Goal: Task Accomplishment & Management: Complete application form

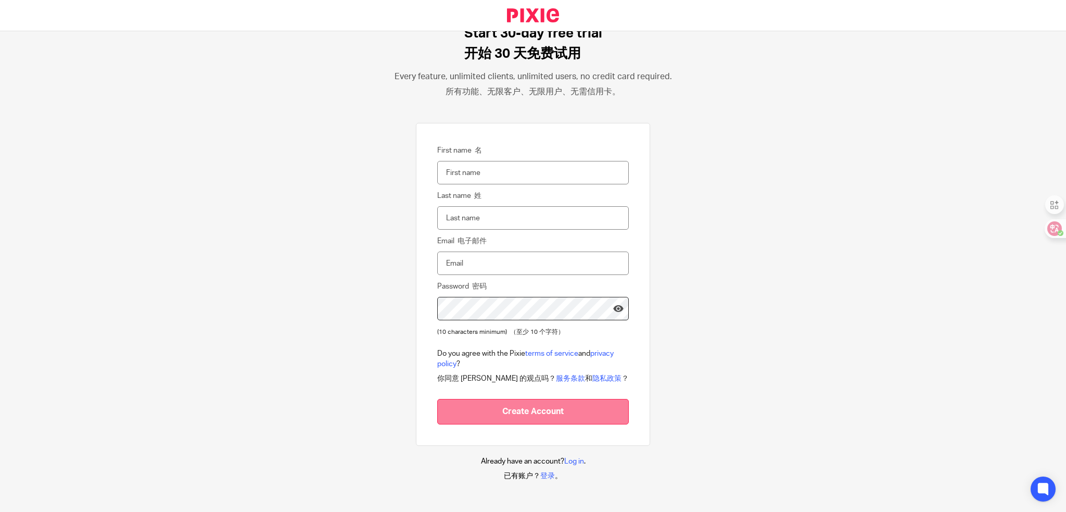
scroll to position [41, 0]
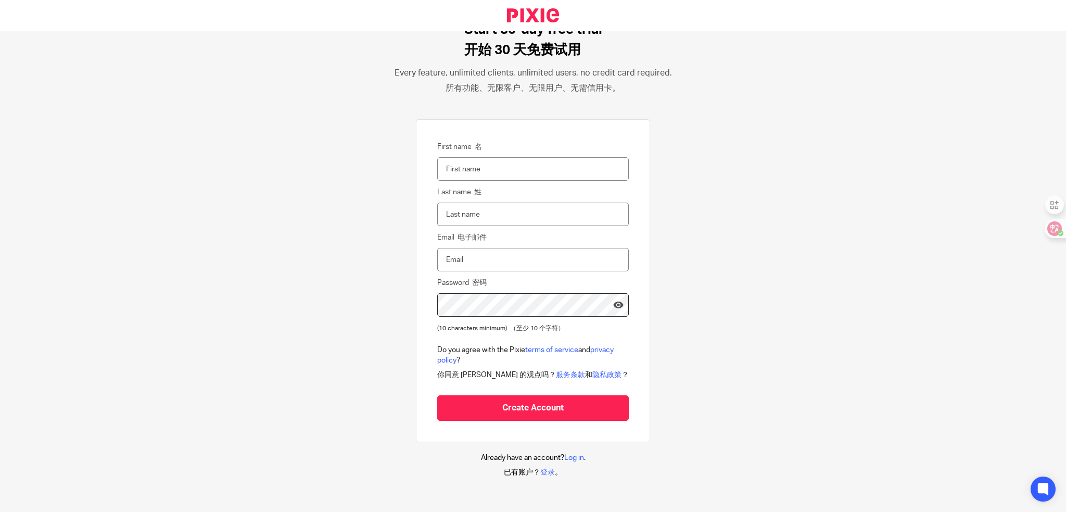
click at [446, 166] on input "First name 名" at bounding box center [533, 168] width 192 height 23
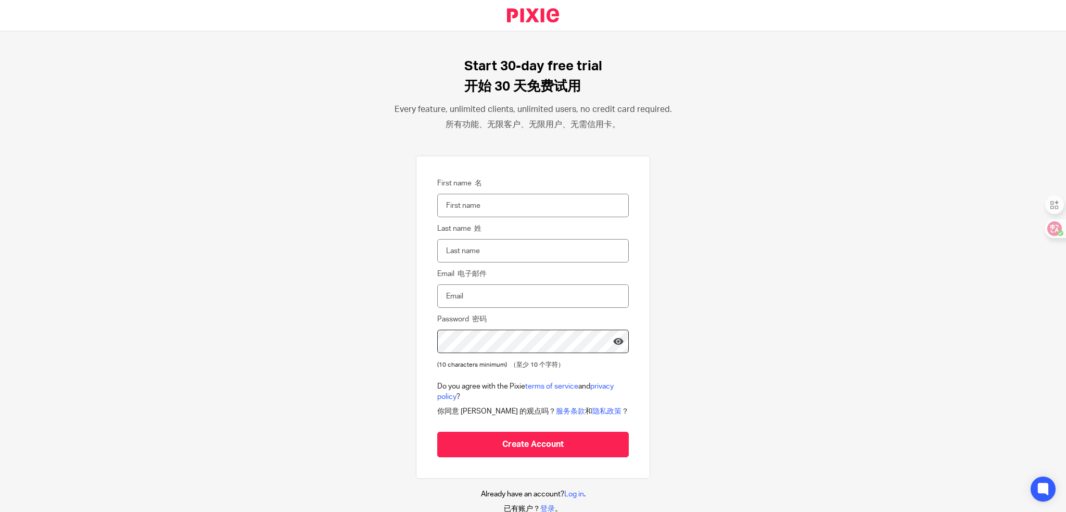
scroll to position [0, 0]
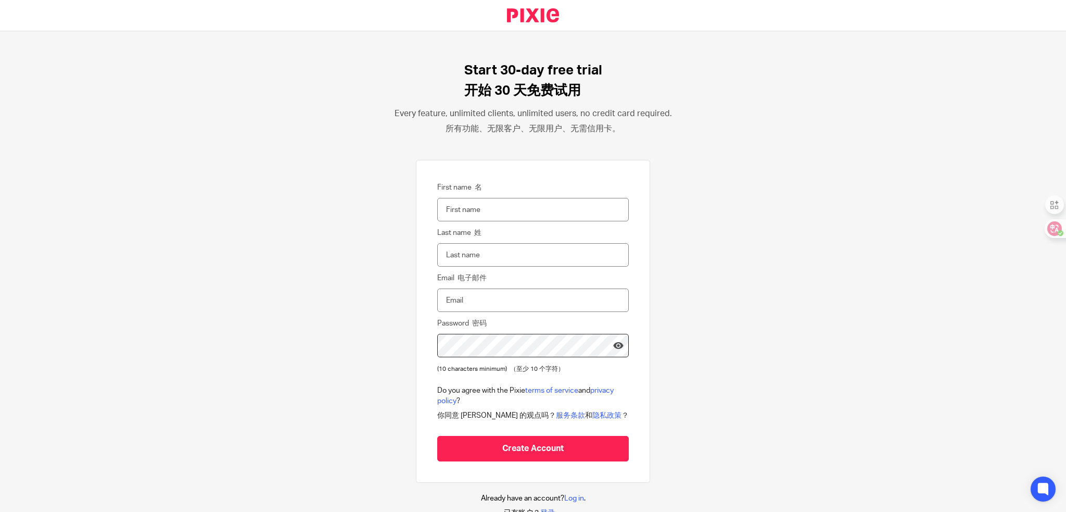
type input "w"
type input "h"
type input "HANLING"
click at [452, 260] on input "Last name 姓" at bounding box center [533, 254] width 192 height 23
type input "WONG"
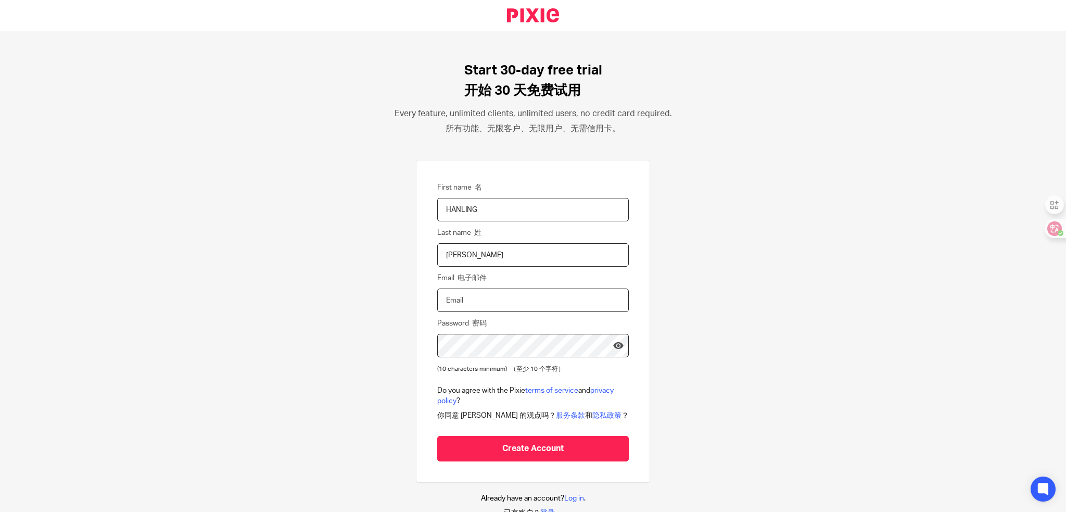
click at [447, 298] on input "Email 电子邮件" at bounding box center [533, 299] width 192 height 23
type input "gudj424896@gmail.com"
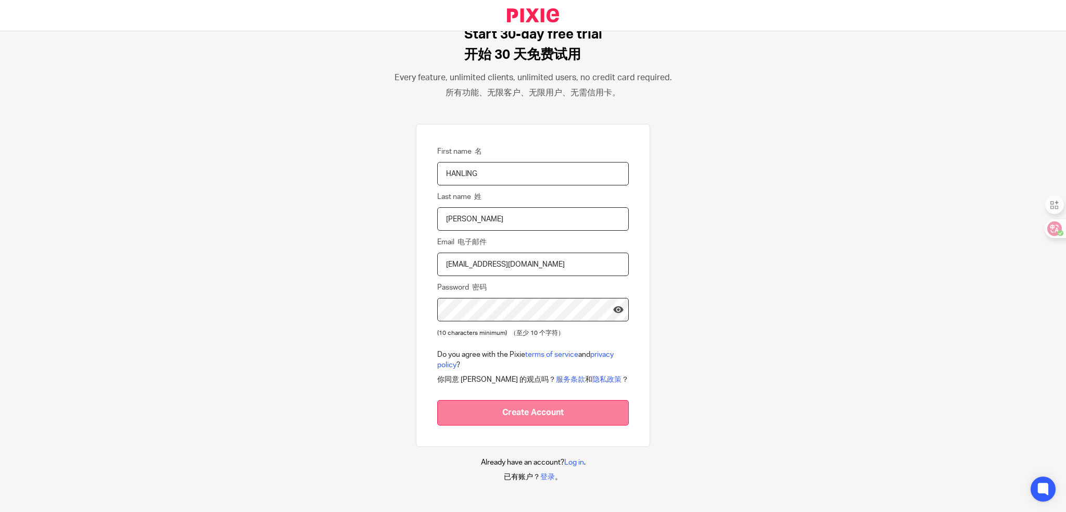
scroll to position [41, 0]
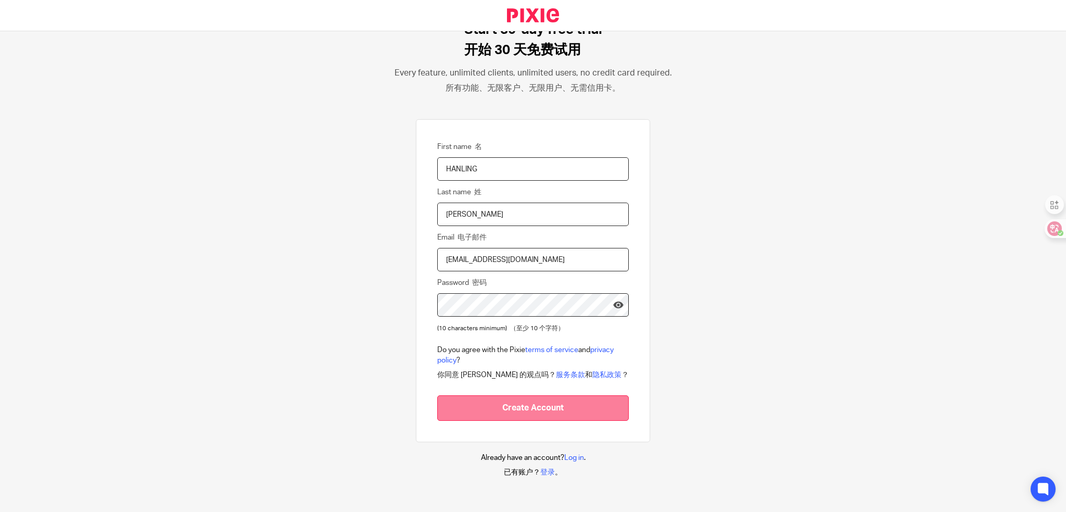
click at [521, 410] on input "Create Account" at bounding box center [533, 408] width 192 height 26
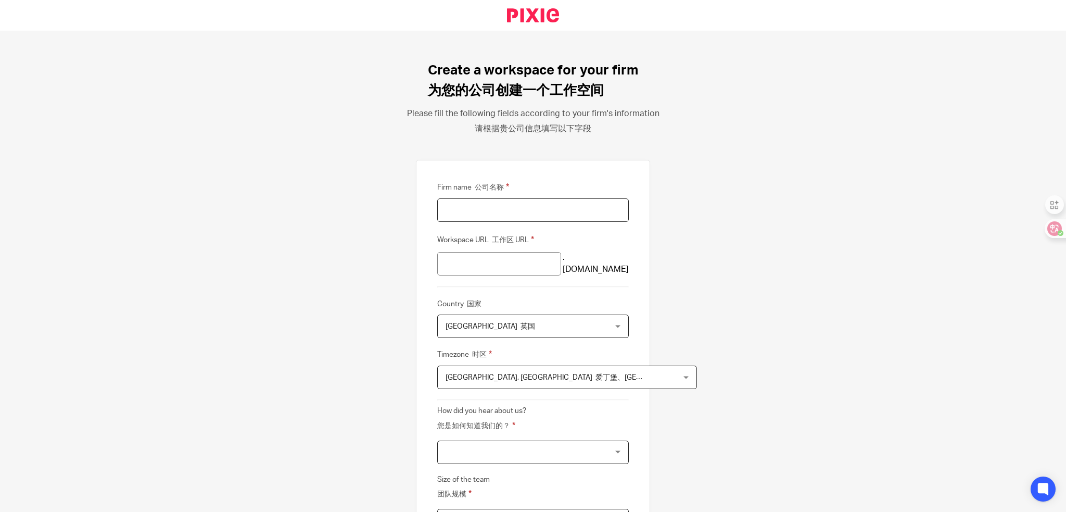
click at [483, 206] on input "Firm name 公司名称" at bounding box center [533, 209] width 192 height 23
click at [492, 261] on input "Workspace URL 工作区 URL" at bounding box center [499, 263] width 124 height 23
click at [500, 211] on input "Firm name 公司名称" at bounding box center [533, 209] width 192 height 23
type input "N"
type input "a"
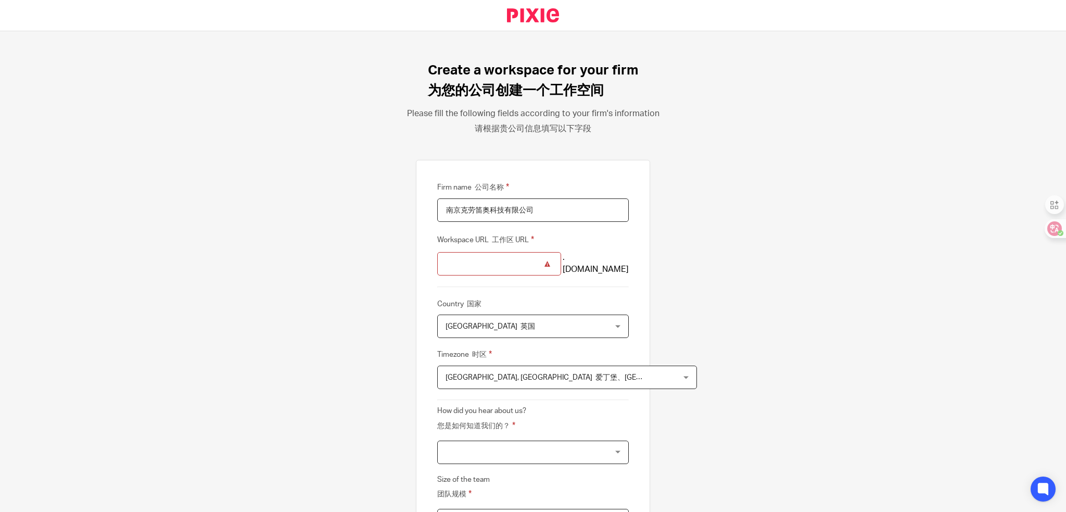
type input "南京克劳笛奥科技有限公司"
click at [504, 257] on input "南京克劳笛奥科技有限公司" at bounding box center [499, 263] width 124 height 23
click at [519, 325] on span "United Kingdom 英国" at bounding box center [519, 326] width 146 height 22
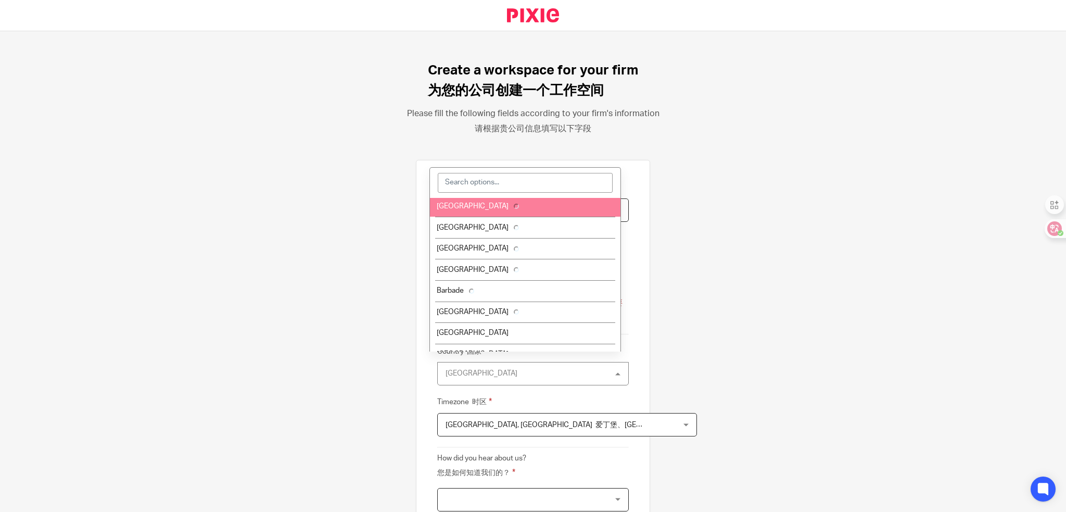
scroll to position [469, 0]
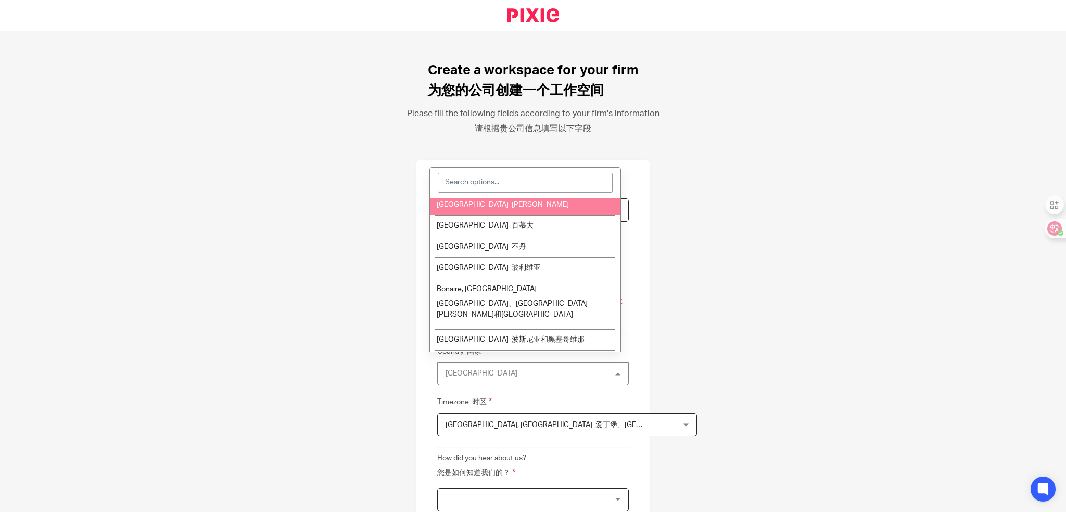
click at [499, 181] on input "search" at bounding box center [525, 183] width 175 height 20
type input "c"
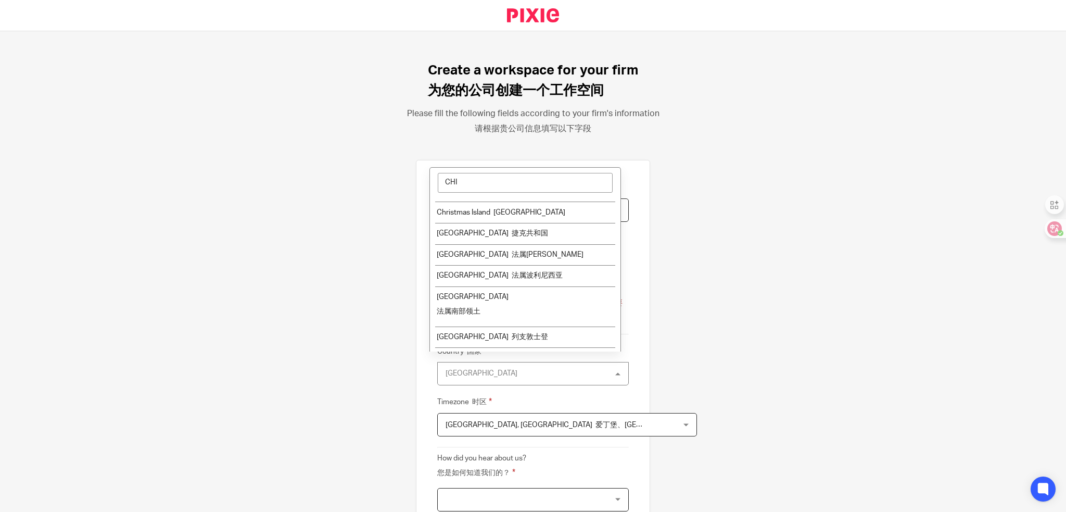
scroll to position [0, 0]
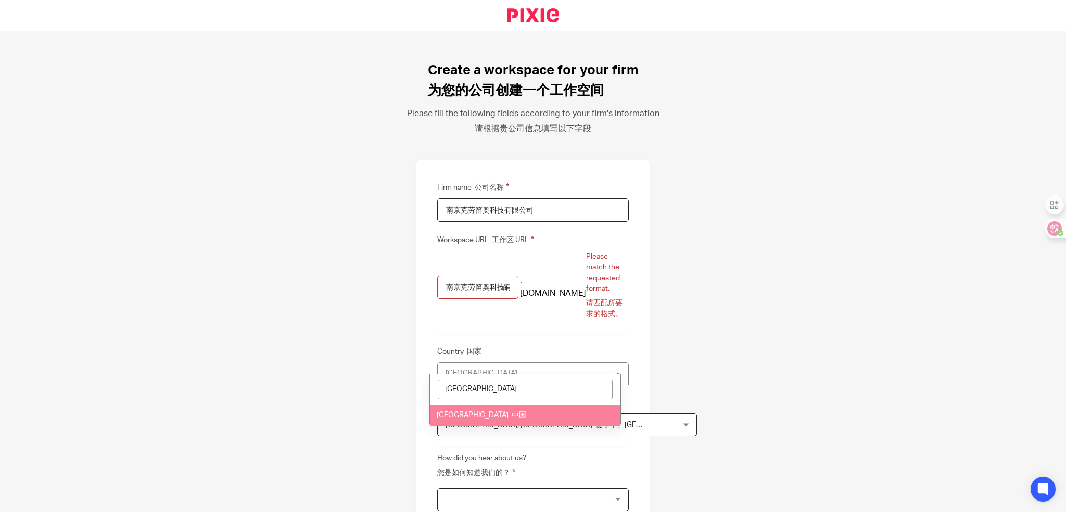
type input "CHINA"
click at [492, 422] on li "China 中国" at bounding box center [525, 415] width 191 height 21
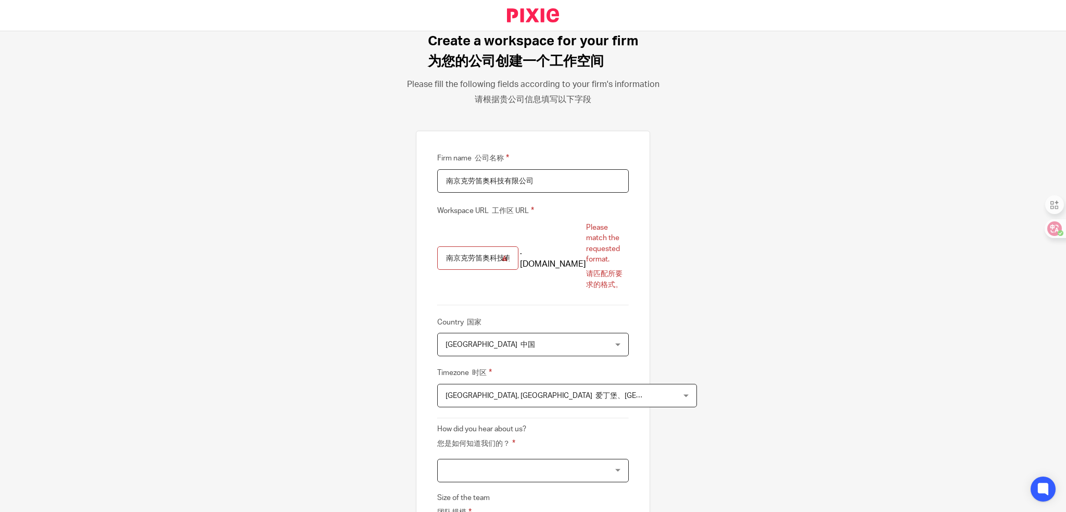
scroll to position [208, 0]
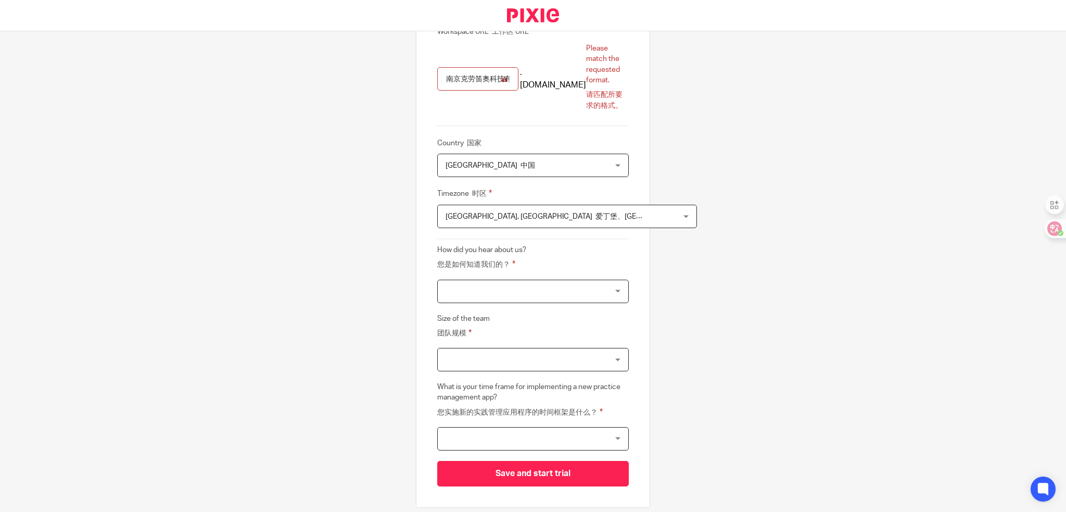
click at [554, 205] on span "Edinburgh, London 爱丁堡、伦敦" at bounding box center [546, 216] width 201 height 22
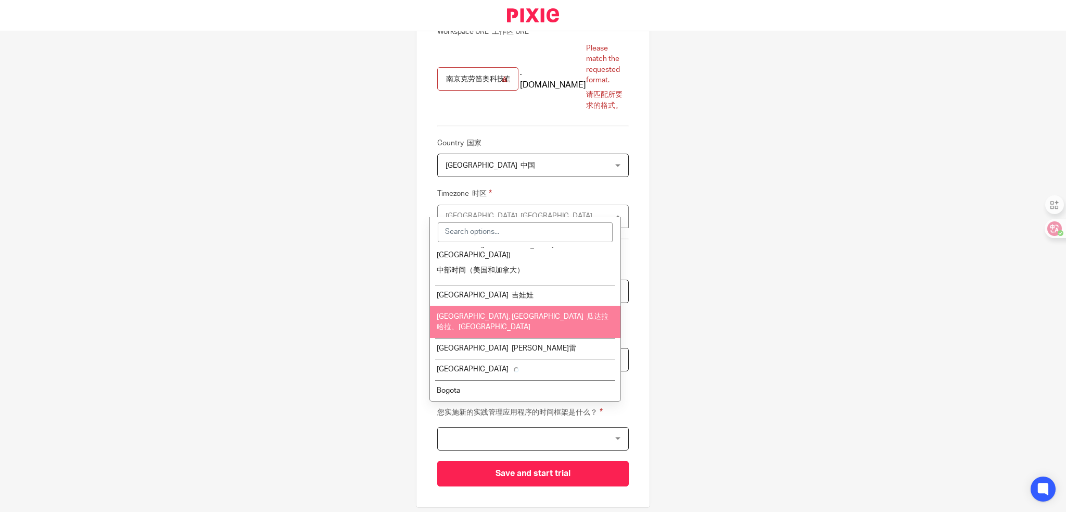
scroll to position [364, 0]
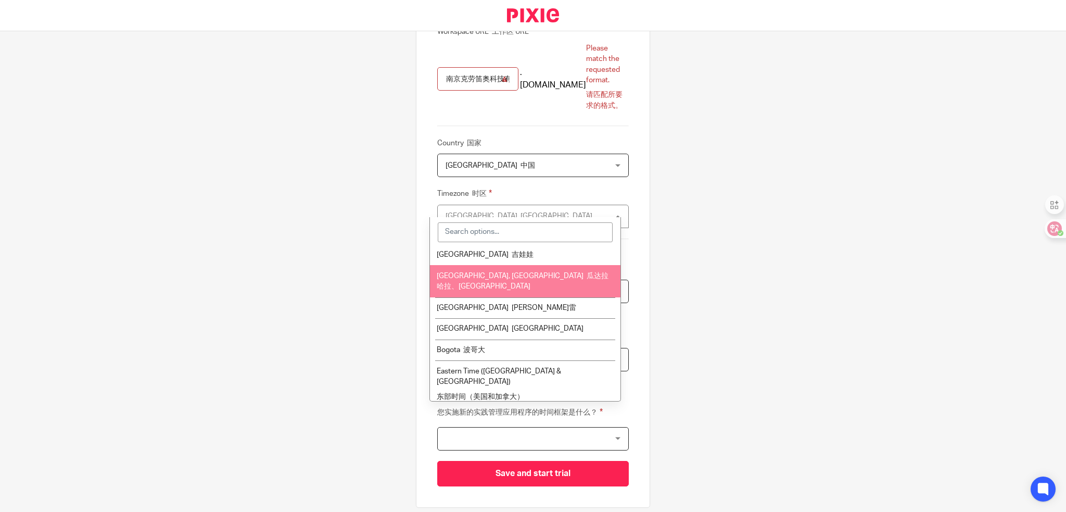
click at [485, 229] on input "search" at bounding box center [525, 232] width 175 height 20
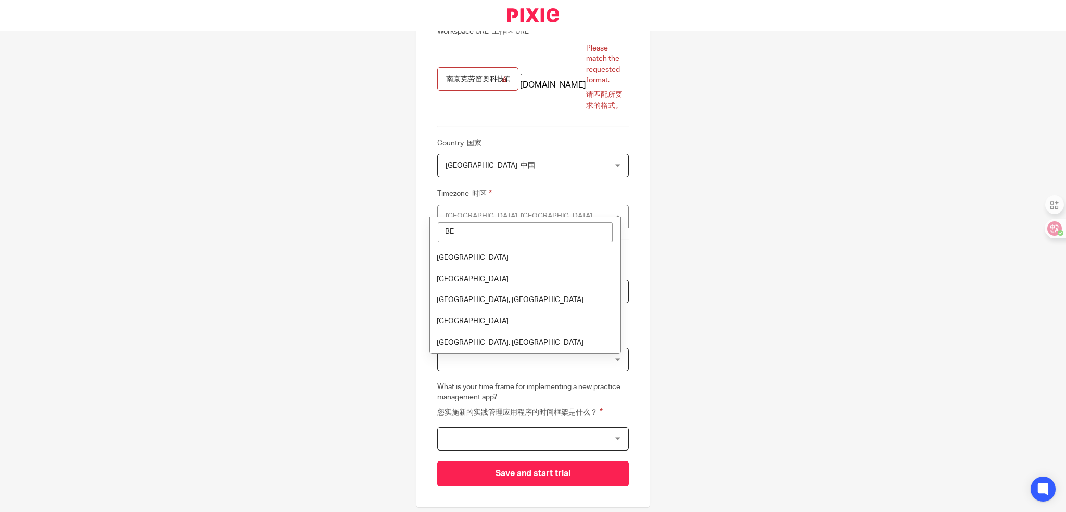
scroll to position [0, 0]
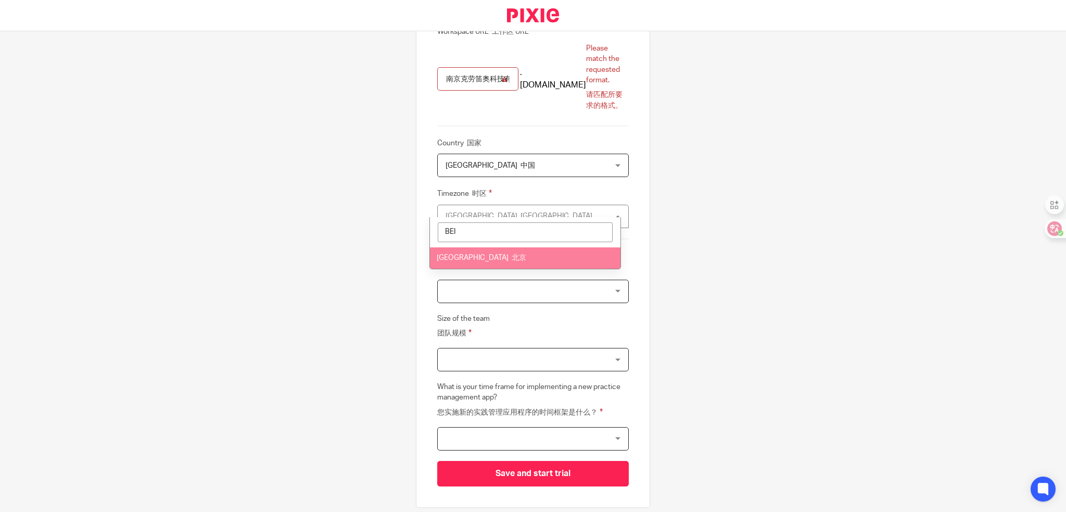
type input "BEI"
click at [512, 255] on font "北京" at bounding box center [519, 257] width 15 height 7
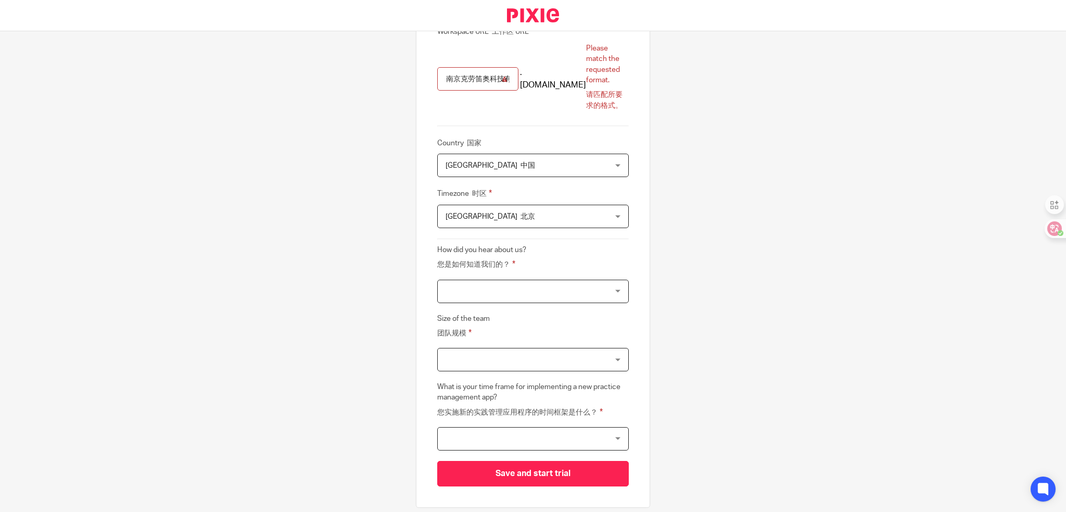
click at [502, 281] on div at bounding box center [533, 291] width 192 height 23
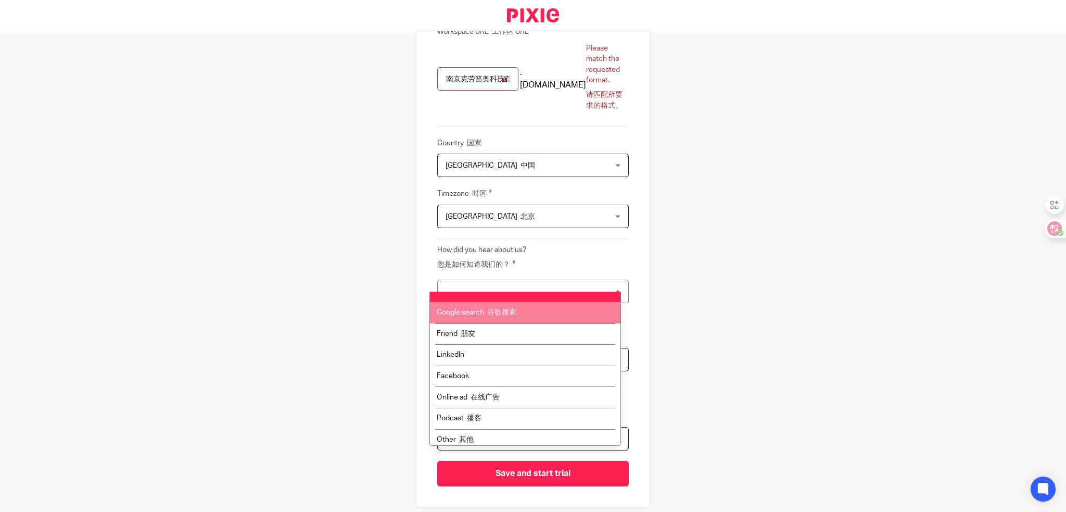
click at [504, 318] on li "Google search 谷歌搜索" at bounding box center [525, 312] width 191 height 21
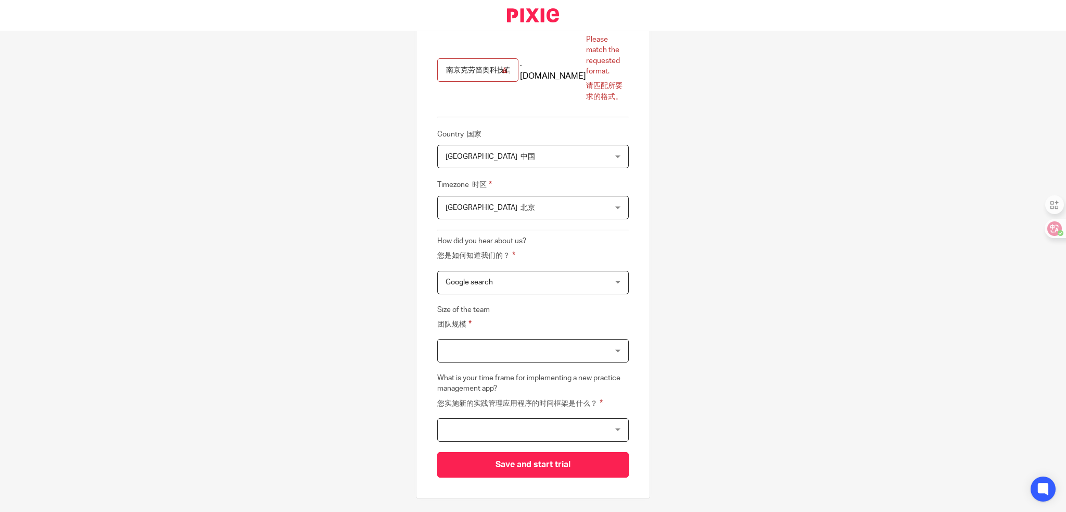
scroll to position [234, 0]
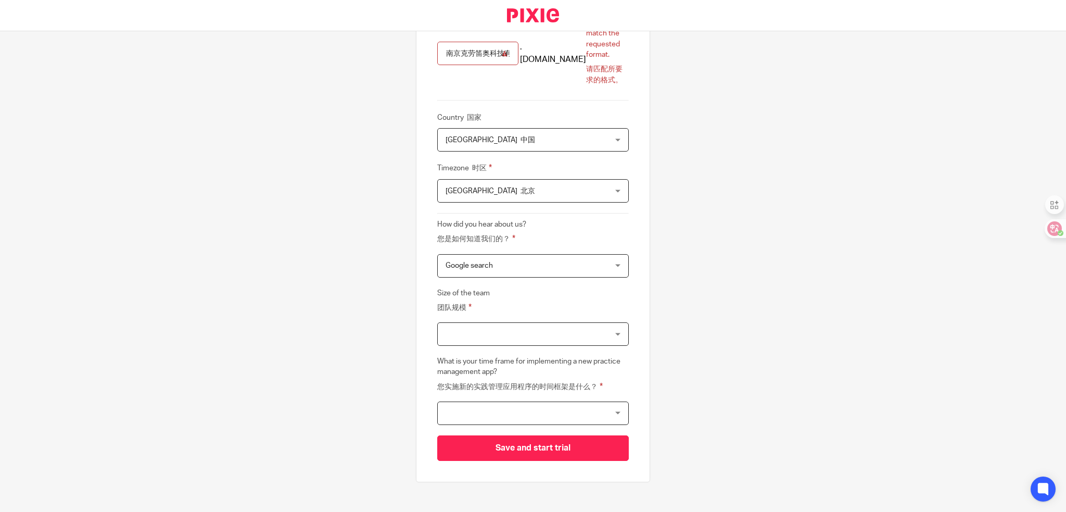
click at [486, 322] on div at bounding box center [533, 333] width 192 height 23
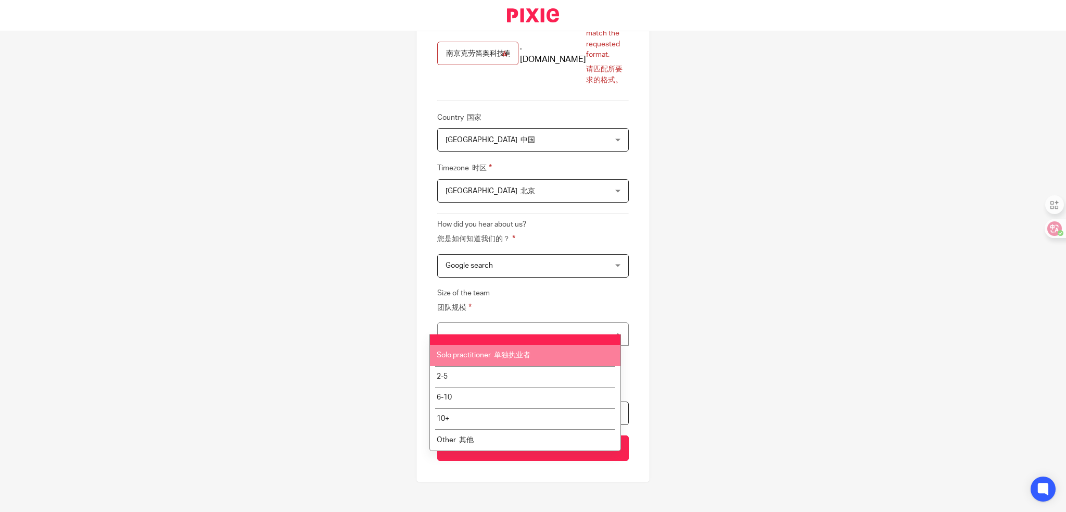
click at [508, 357] on font "单独执业者" at bounding box center [512, 354] width 36 height 7
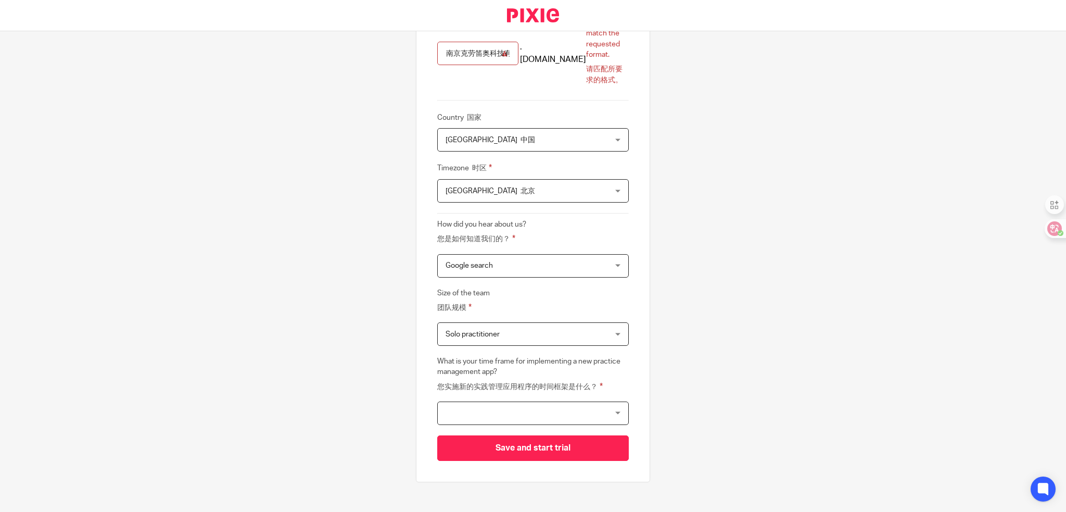
click at [528, 404] on div at bounding box center [533, 412] width 192 height 23
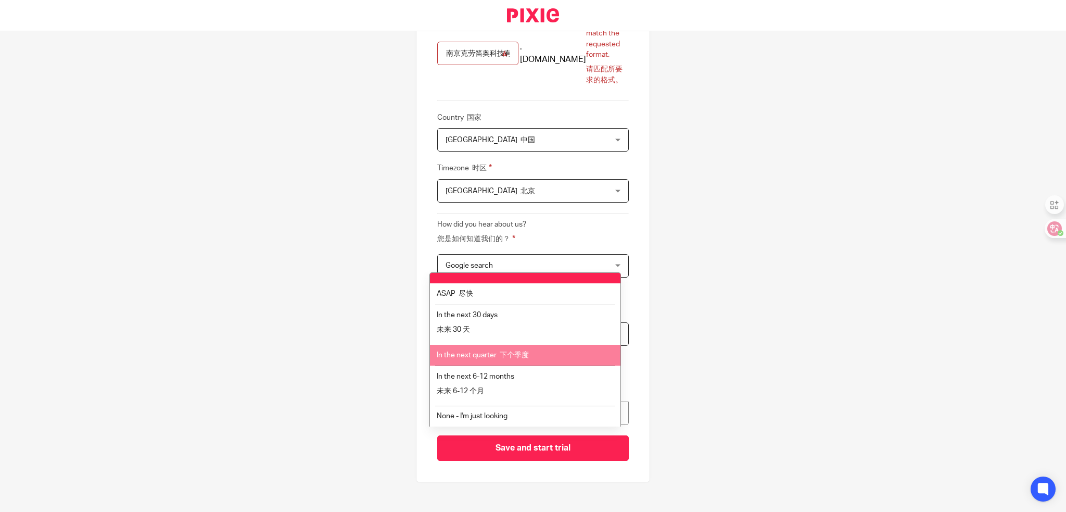
click at [679, 331] on div "Create a workspace for your firm 为您的公司创建一个工作空间 Please fill the following fields…" at bounding box center [533, 271] width 1066 height 481
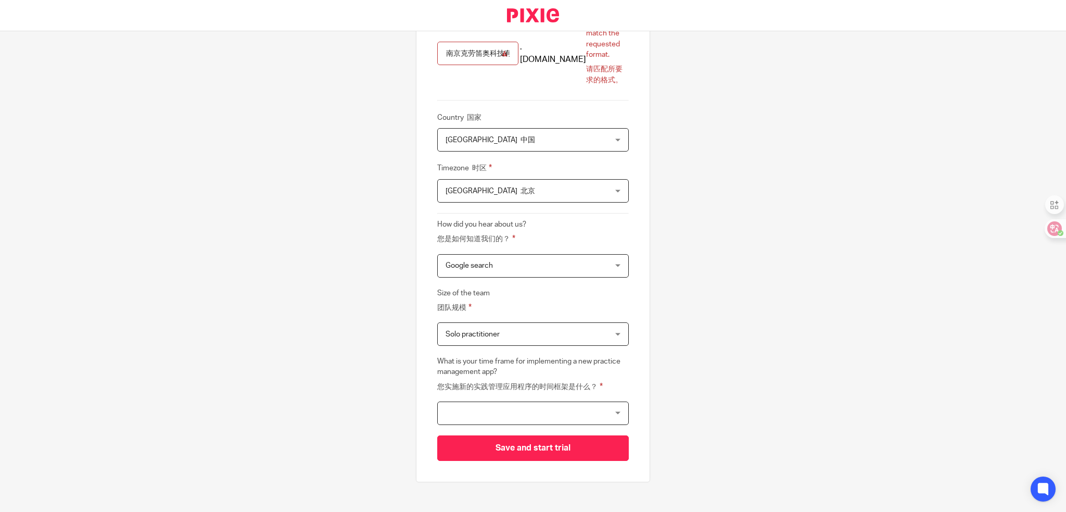
click at [566, 401] on div at bounding box center [533, 412] width 192 height 23
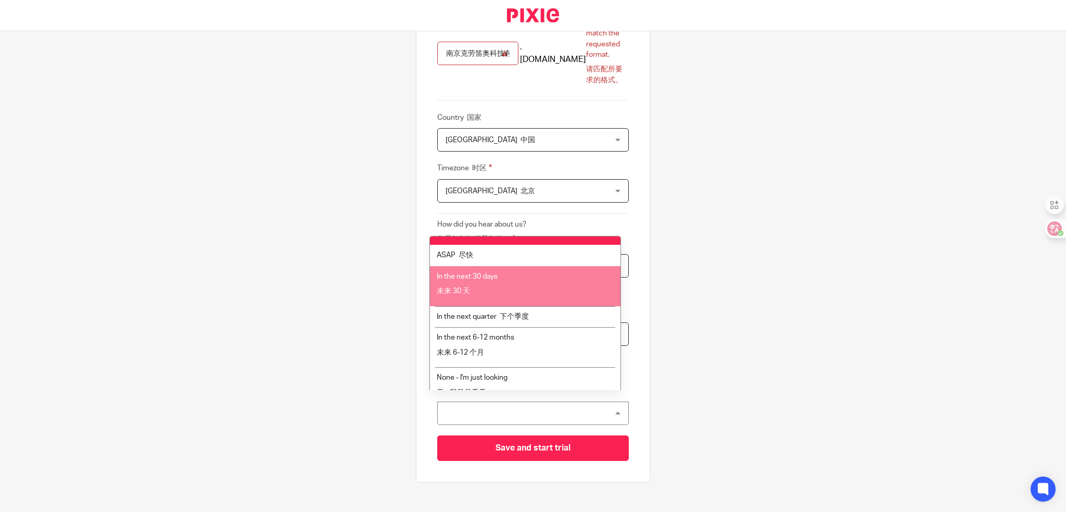
scroll to position [0, 0]
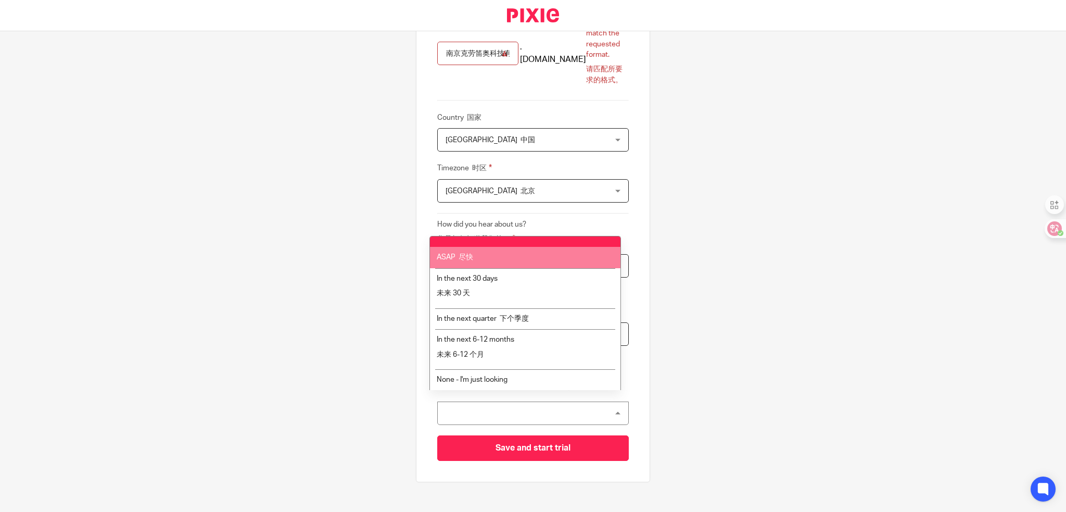
click at [486, 262] on li "ASAP 尽快" at bounding box center [525, 257] width 191 height 21
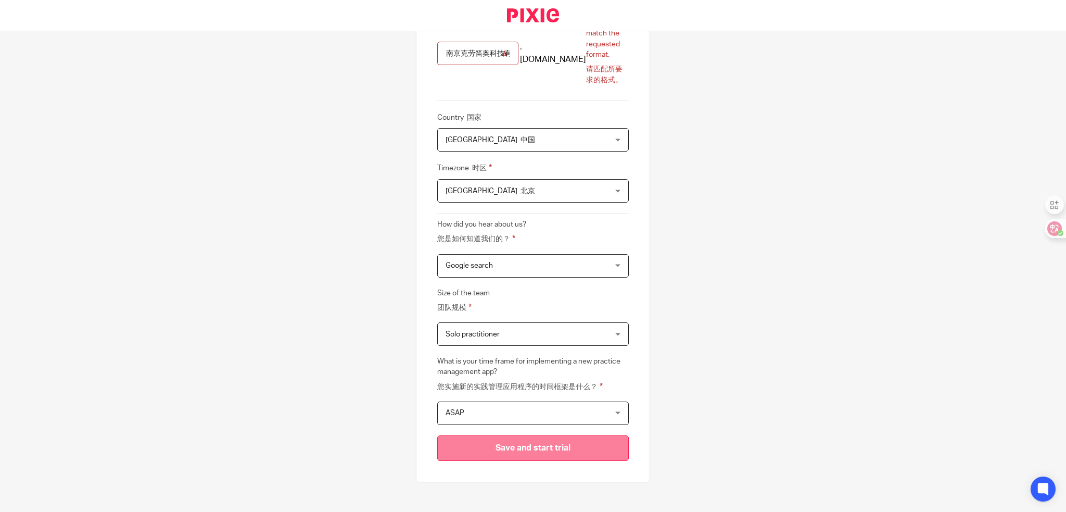
click at [568, 441] on input "Save and start trial" at bounding box center [533, 448] width 192 height 26
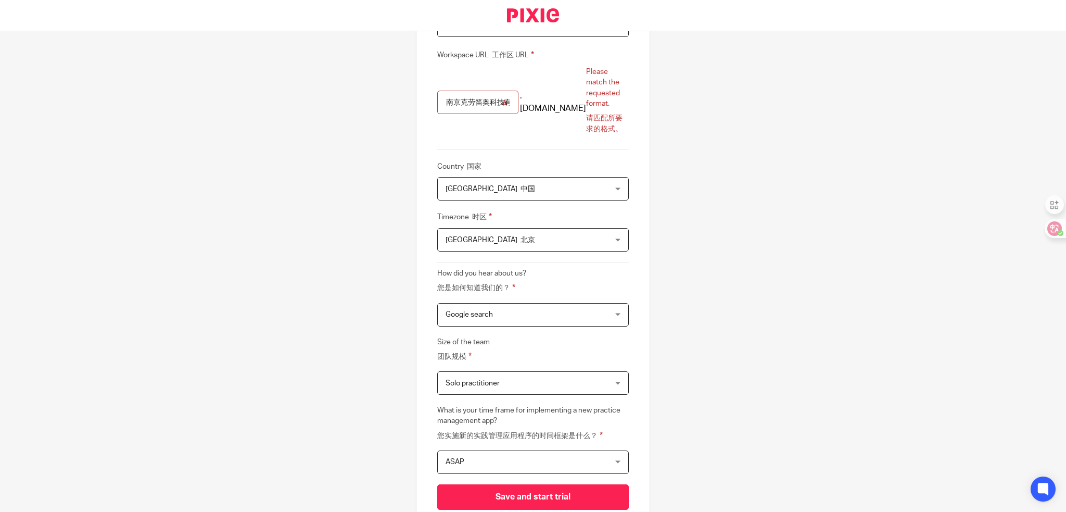
scroll to position [48, 0]
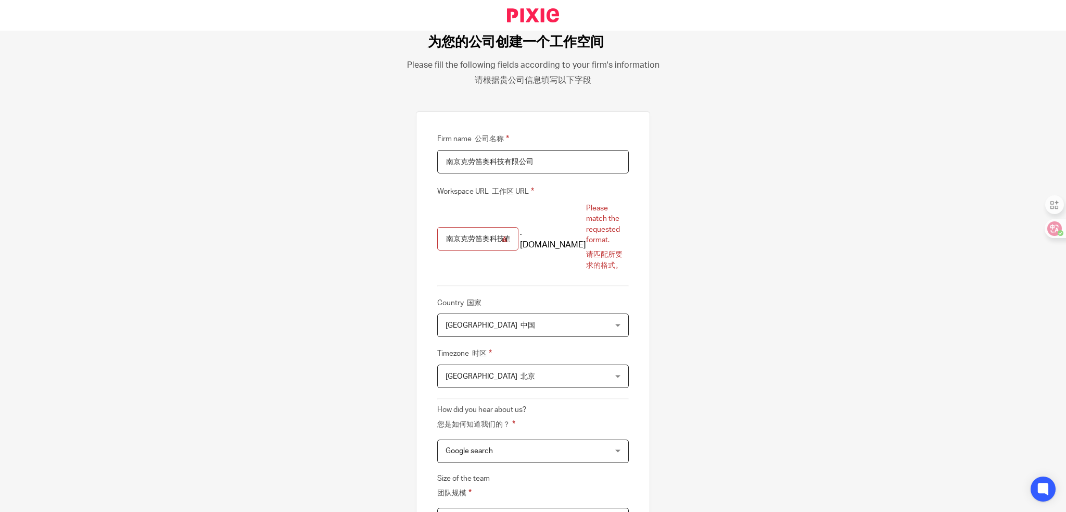
click at [506, 238] on input "南京克劳笛奥科技有限公司" at bounding box center [477, 238] width 81 height 23
click at [490, 233] on input "南京克劳笛奥科技有限公司" at bounding box center [477, 238] width 81 height 23
drag, startPoint x: 513, startPoint y: 236, endPoint x: 537, endPoint y: 236, distance: 23.9
click at [537, 236] on div "南京克劳笛奥科技有限公司 .usepixie.net Please match the requested format. 请匹配所要求的格式。" at bounding box center [533, 239] width 192 height 72
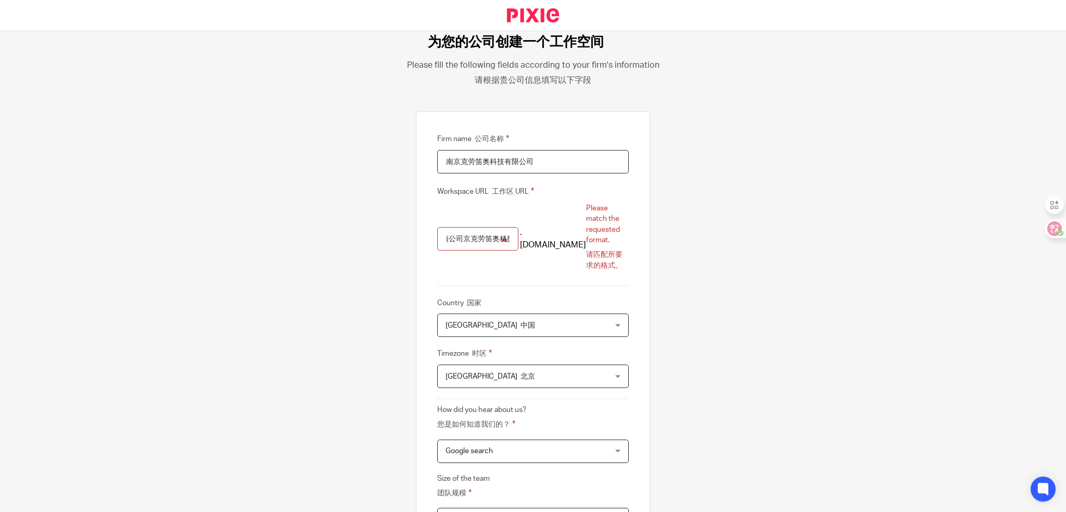
scroll to position [0, 0]
drag, startPoint x: 512, startPoint y: 235, endPoint x: 414, endPoint y: 241, distance: 98.5
click at [416, 239] on div "Firm name 公司名称 南京克劳笛奥科技有限公司 Workspace URL 工作区 URL 南公司京克劳笛奥科技有限 .usepixie.net Pl…" at bounding box center [533, 389] width 234 height 556
type input "有限"
drag, startPoint x: 476, startPoint y: 233, endPoint x: 434, endPoint y: 238, distance: 42.0
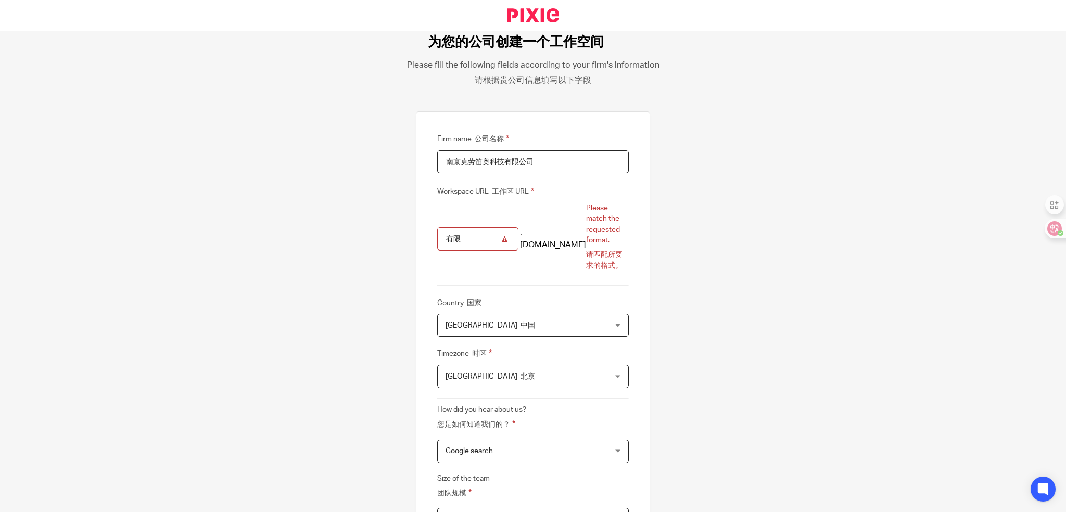
click at [437, 238] on input "有限" at bounding box center [477, 238] width 81 height 23
click at [467, 227] on input "Workspace URL 工作区 URL" at bounding box center [477, 238] width 81 height 23
click at [457, 234] on input "Workspace URL 工作区 URL" at bounding box center [477, 238] width 81 height 23
drag, startPoint x: 457, startPoint y: 234, endPoint x: 446, endPoint y: 237, distance: 11.7
click at [446, 237] on input "Workspace URL 工作区 URL" at bounding box center [477, 238] width 81 height 23
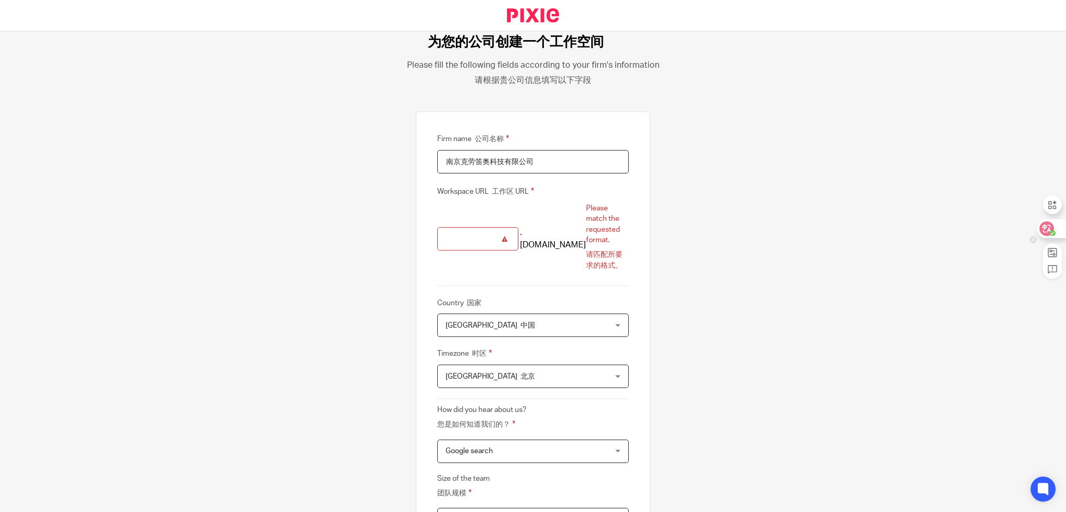
click at [1045, 227] on icon at bounding box center [1047, 228] width 9 height 8
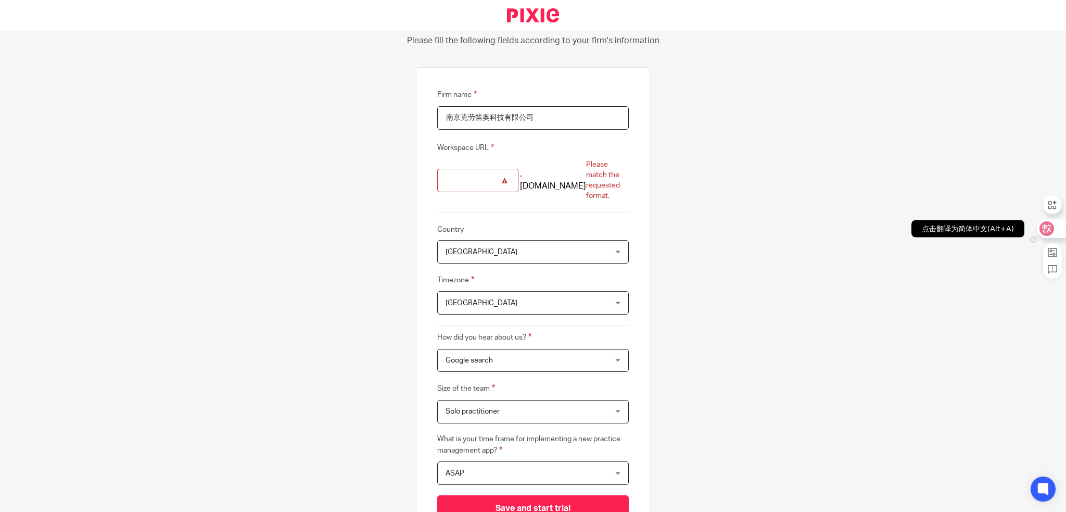
click at [1045, 227] on icon at bounding box center [1047, 228] width 9 height 8
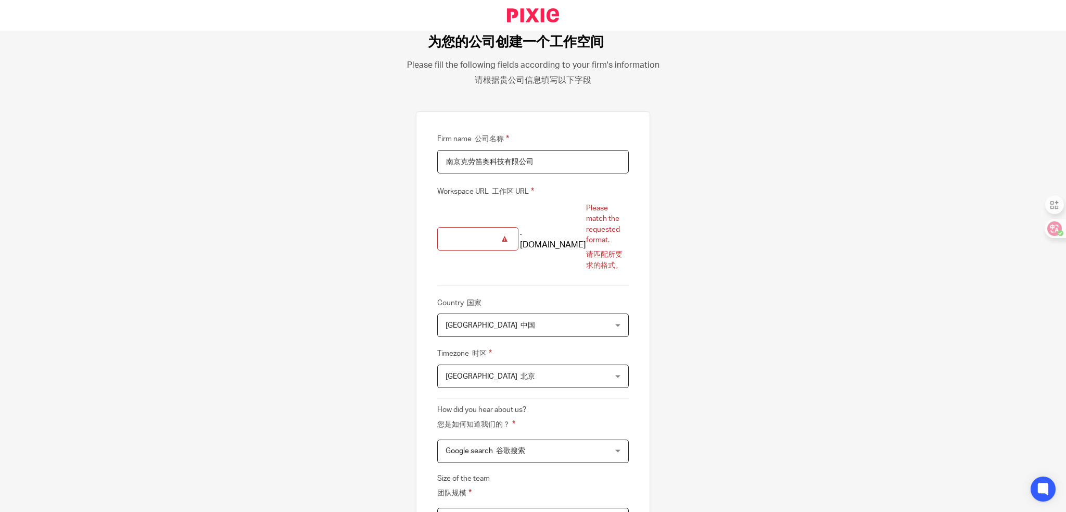
click at [472, 232] on input "Workspace URL 工作区 URL" at bounding box center [477, 238] width 81 height 23
click at [491, 241] on input "Workspace URL 工作区 URL" at bounding box center [477, 238] width 81 height 23
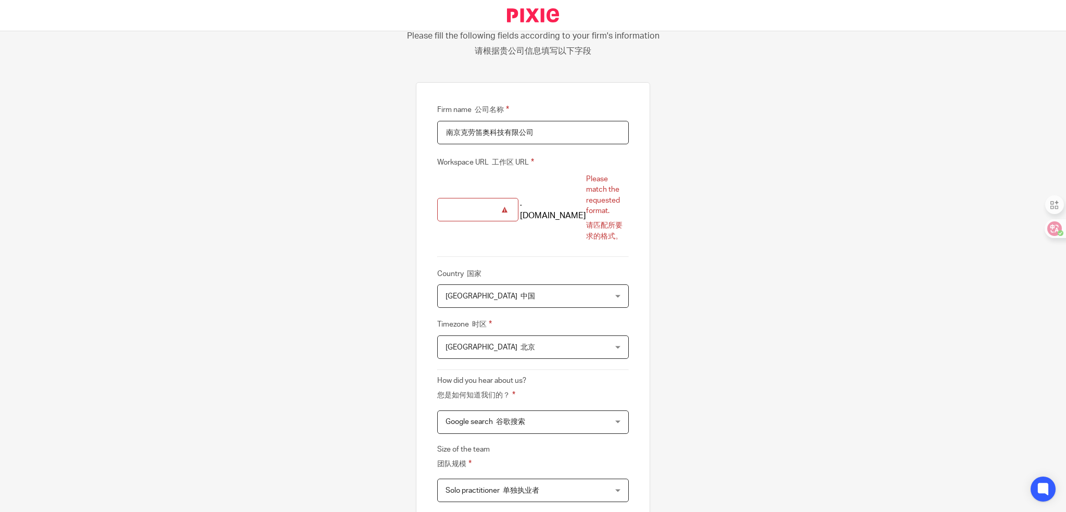
scroll to position [26, 0]
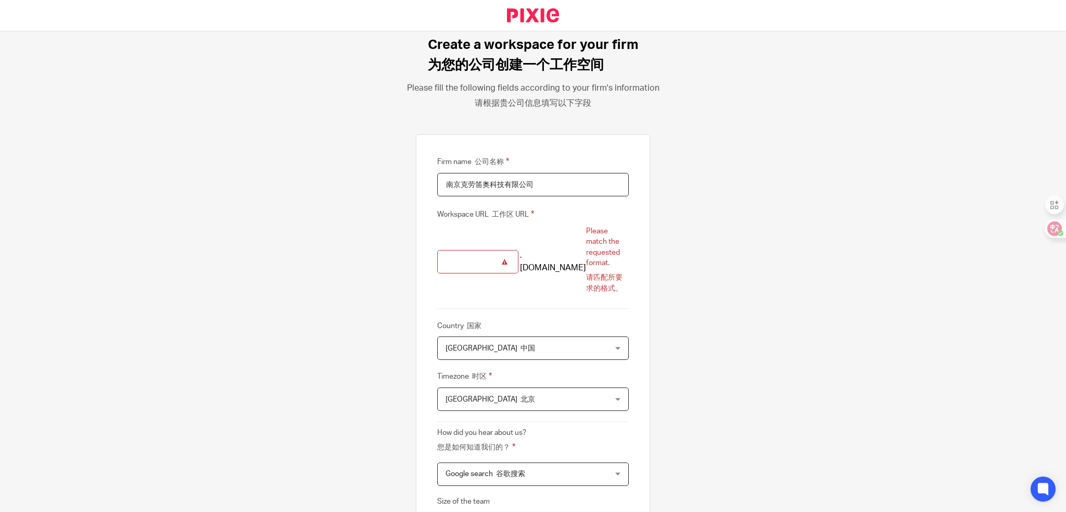
click at [469, 254] on input "Workspace URL 工作区 URL" at bounding box center [477, 261] width 81 height 23
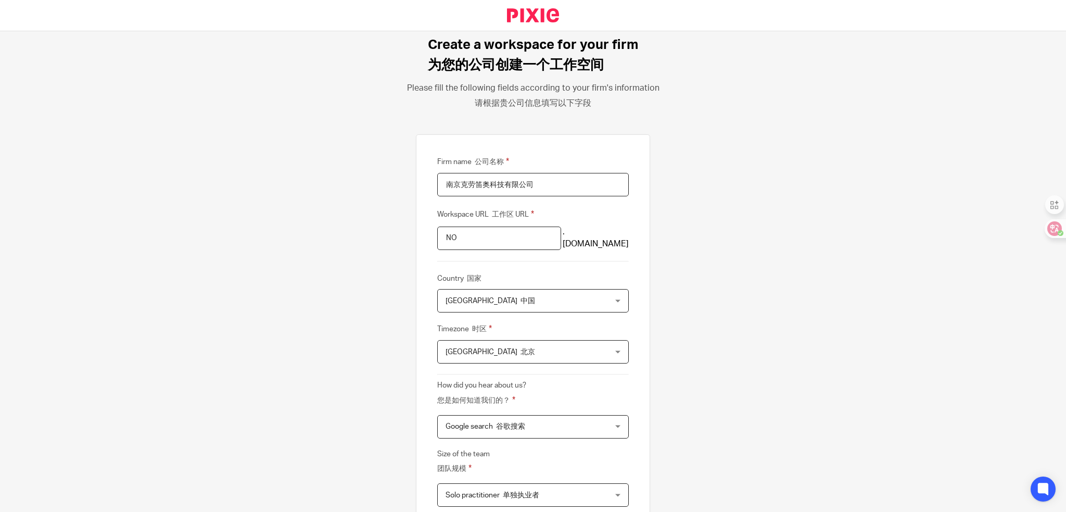
type input "NO"
click at [740, 311] on div "Create a workspace for your firm 为您的公司创建一个工作空间 Please fill the following fields…" at bounding box center [533, 271] width 1066 height 481
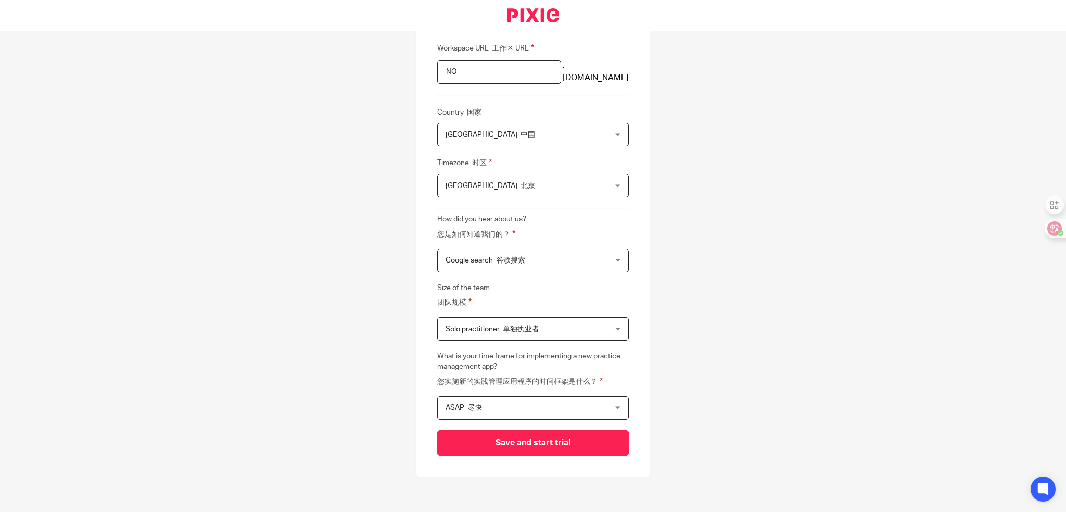
scroll to position [196, 0]
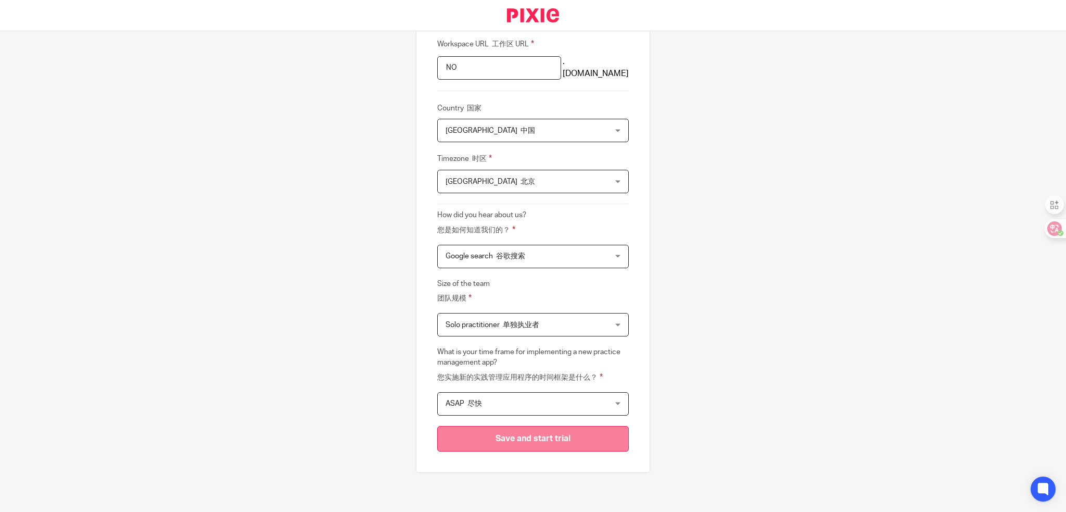
click at [559, 434] on input "Save and start trial" at bounding box center [533, 439] width 192 height 26
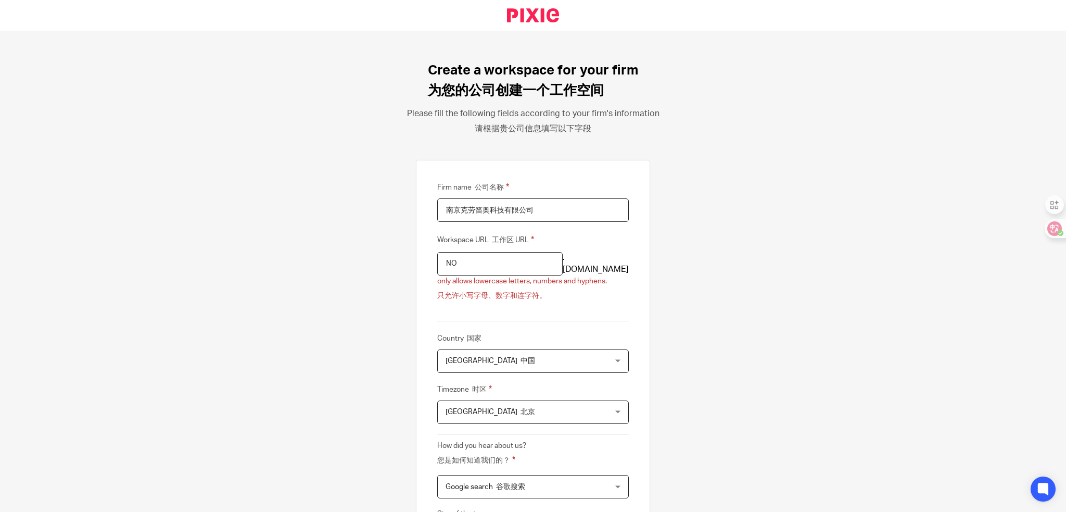
click at [492, 267] on input "NO" at bounding box center [499, 263] width 125 height 23
type input "N"
type input "n"
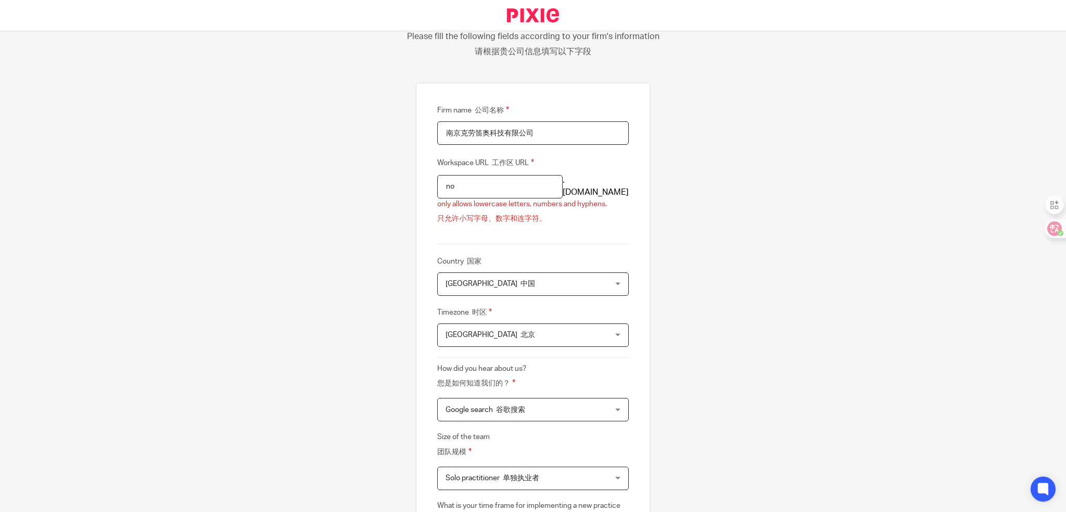
scroll to position [231, 0]
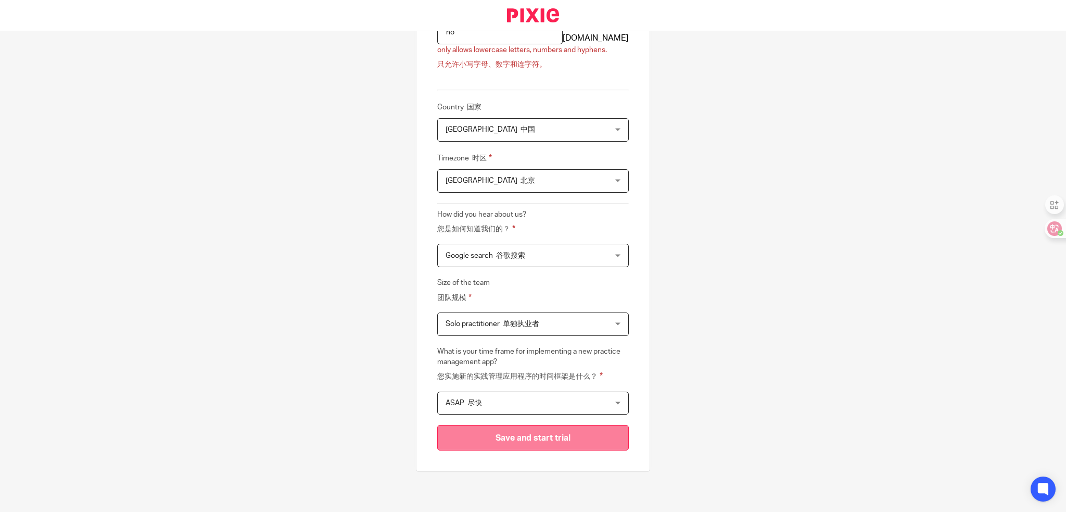
type input "no"
click at [555, 432] on input "Save and start trial" at bounding box center [533, 438] width 192 height 26
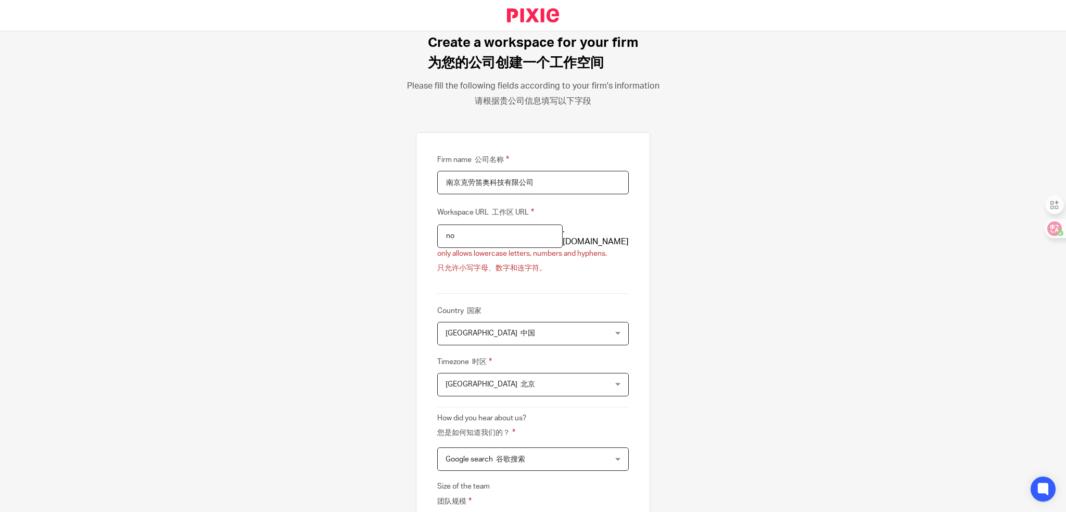
scroll to position [23, 0]
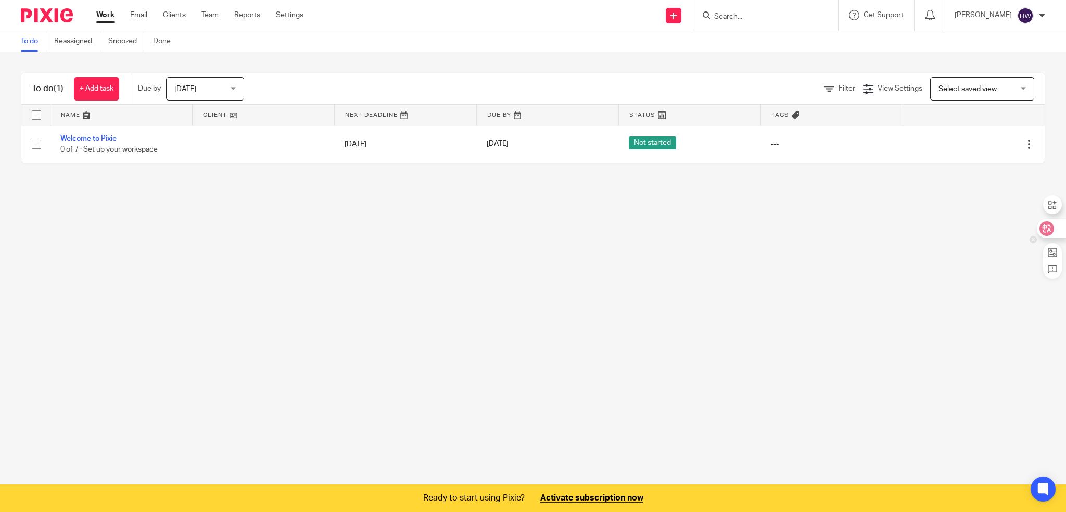
click at [1050, 231] on icon at bounding box center [1047, 228] width 9 height 8
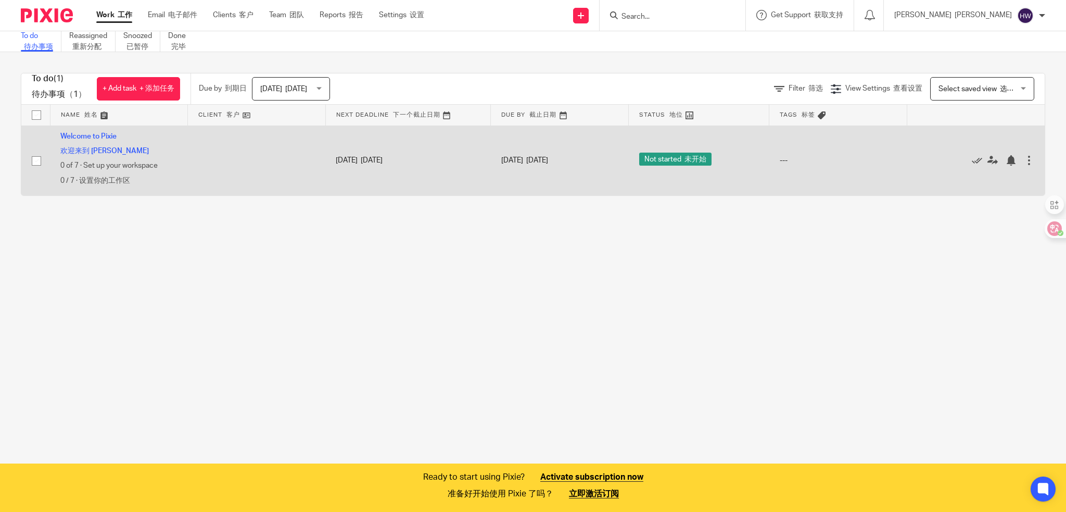
click at [40, 161] on input "checkbox" at bounding box center [37, 161] width 20 height 20
checkbox input "true"
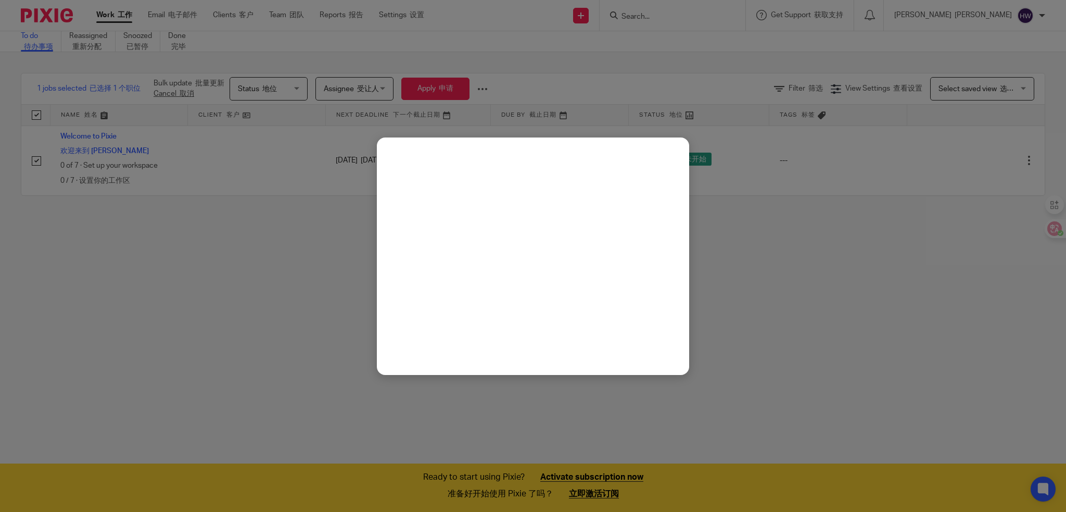
click at [1055, 230] on div at bounding box center [533, 256] width 1066 height 512
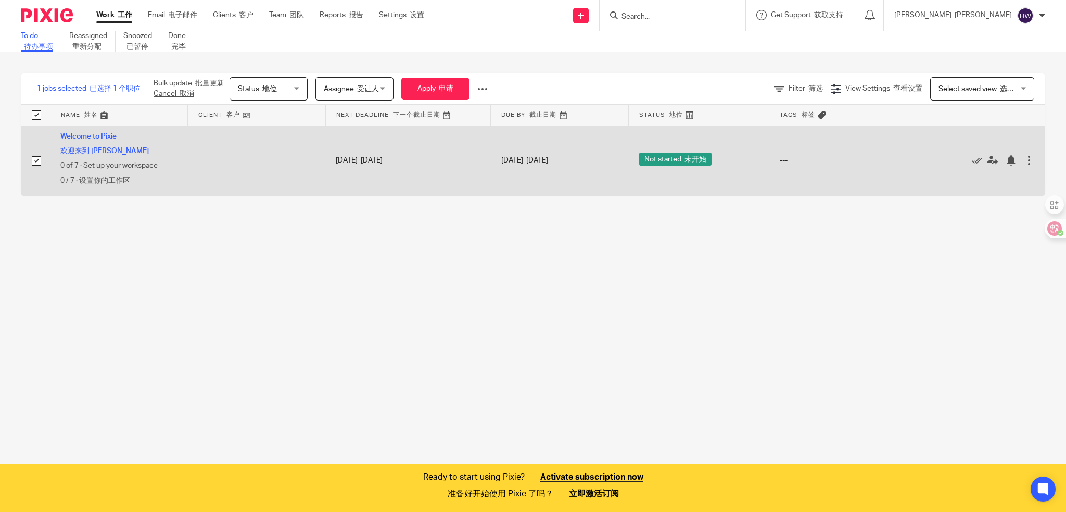
click at [115, 167] on span "0 of 7 · Set up your workspace 0 / 7 · 设置你的工作区" at bounding box center [108, 173] width 97 height 22
click at [39, 163] on input "checkbox" at bounding box center [37, 161] width 20 height 20
checkbox input "false"
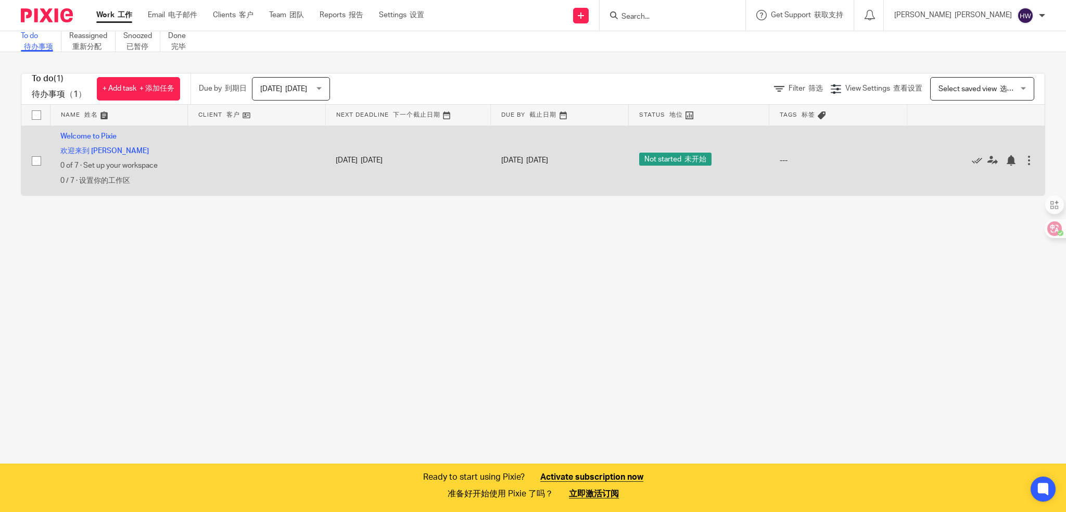
click at [225, 172] on td at bounding box center [257, 160] width 138 height 70
click at [403, 171] on td "14 Sep 2025 2025年9月14日" at bounding box center [408, 160] width 166 height 70
click at [780, 161] on div "---" at bounding box center [838, 160] width 117 height 10
click at [1024, 162] on div at bounding box center [1029, 160] width 10 height 10
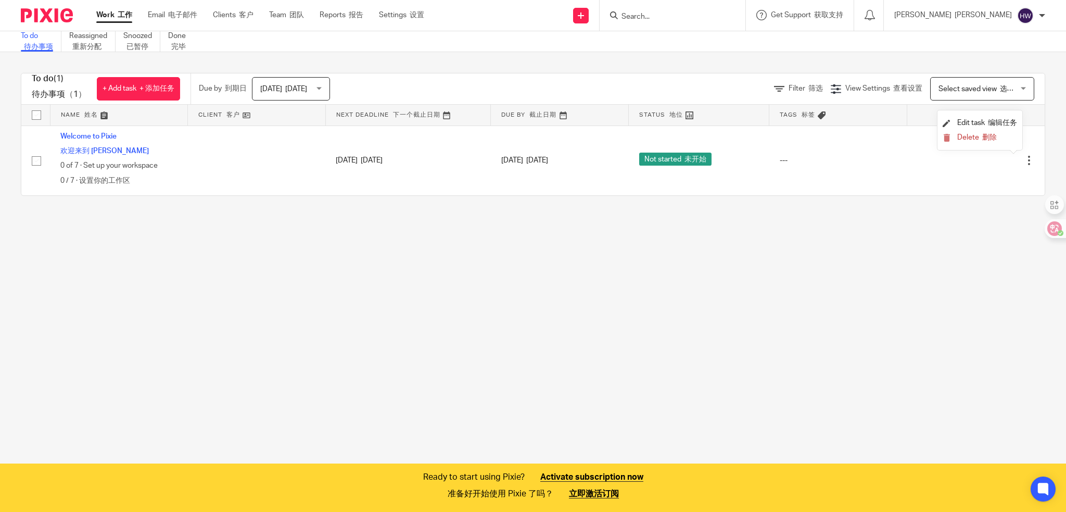
click at [656, 266] on main "To do 待办事项 Reassigned 重新分配 Snoozed 已暂停 Done 完毕 To do (1) 待办事项 （1） + Add task + …" at bounding box center [533, 256] width 1066 height 512
click at [165, 16] on link "Email 电子邮件" at bounding box center [172, 15] width 49 height 10
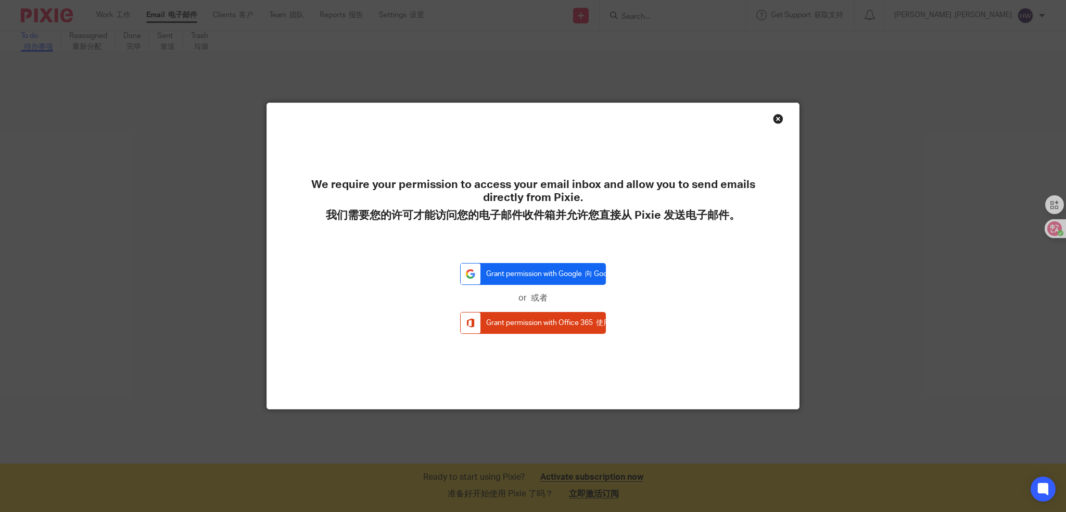
click at [549, 275] on link "Grant permission with Google 向 Google 授予权限" at bounding box center [533, 274] width 146 height 22
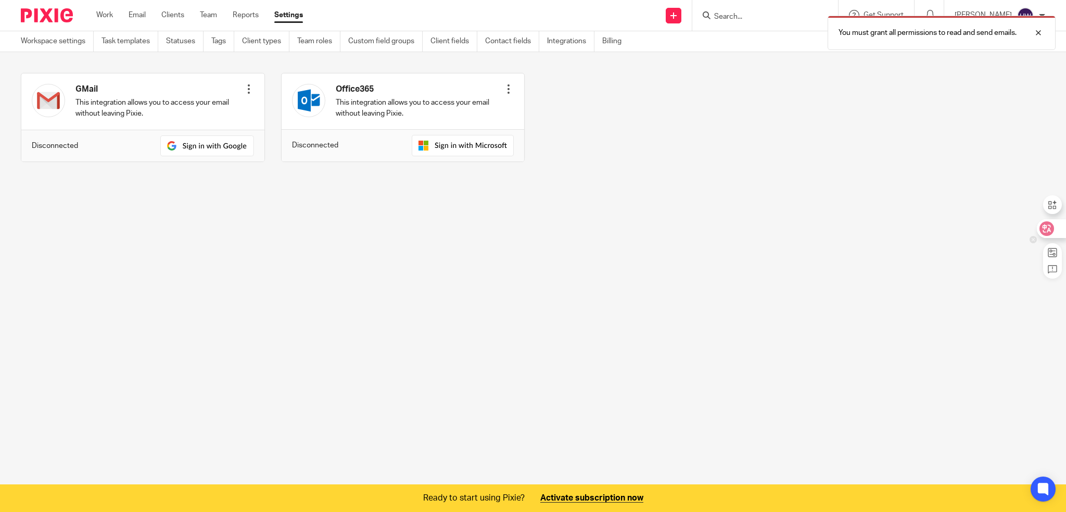
click at [1046, 233] on icon at bounding box center [1047, 228] width 10 height 10
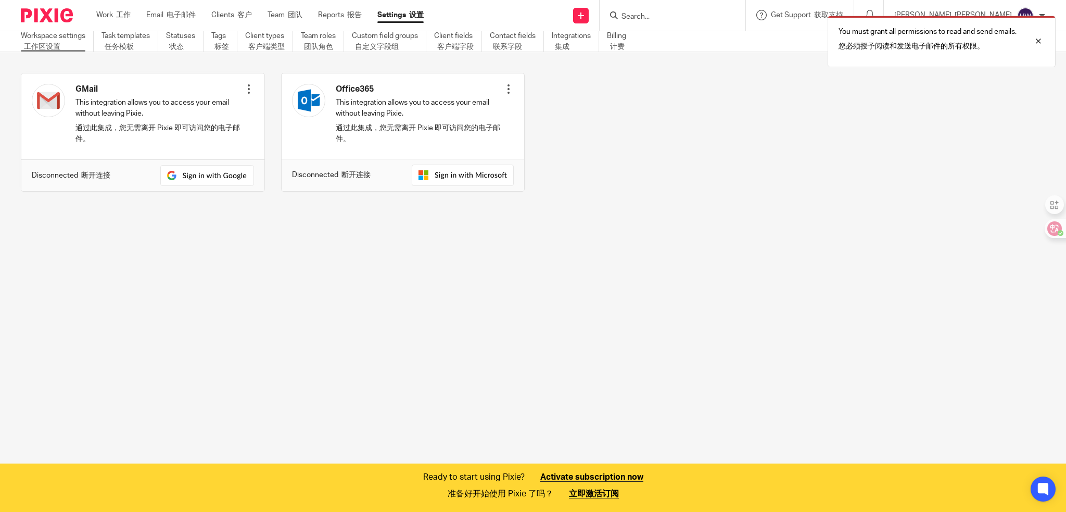
click at [44, 44] on font "工作区设置" at bounding box center [42, 46] width 36 height 7
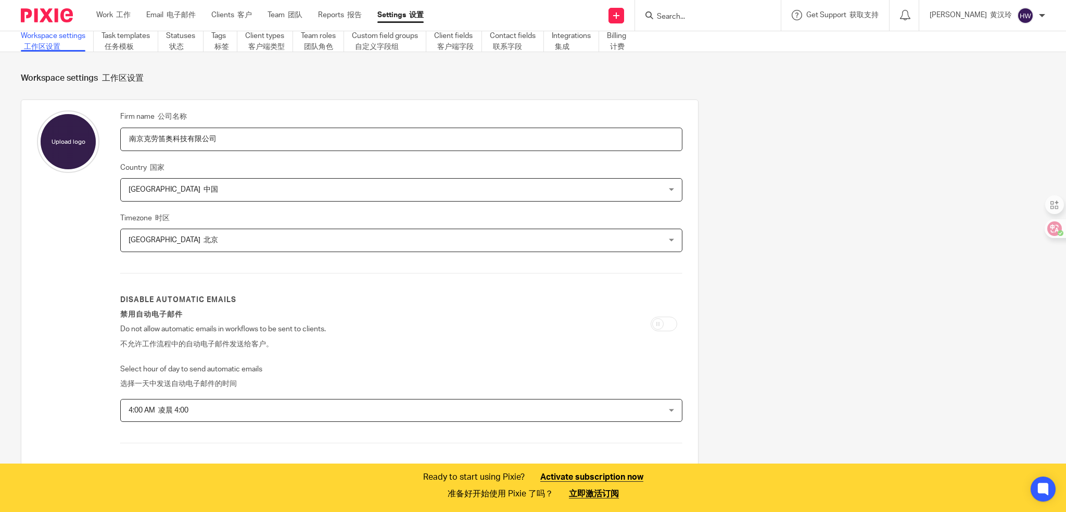
click at [43, 45] on font "工作区设置" at bounding box center [42, 46] width 36 height 7
click at [108, 16] on link "Work 工作" at bounding box center [113, 15] width 34 height 10
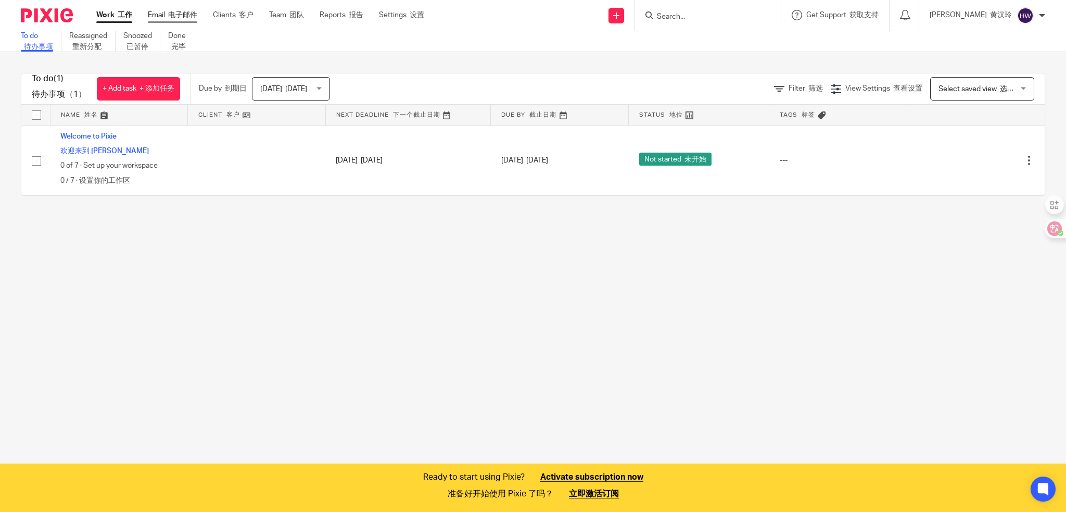
click at [183, 14] on font "电子邮件" at bounding box center [182, 14] width 29 height 7
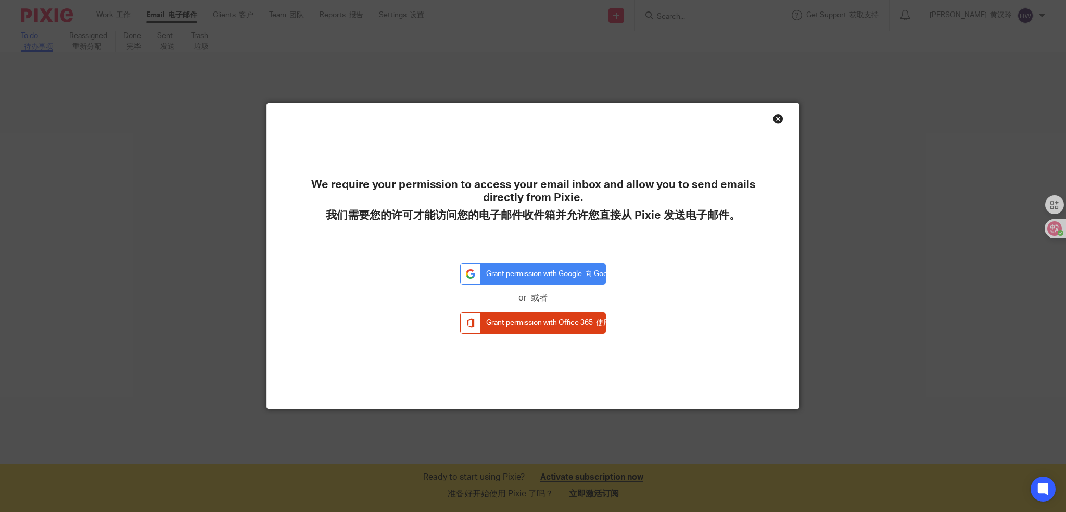
click at [773, 120] on div "Close this dialog window" at bounding box center [778, 118] width 10 height 10
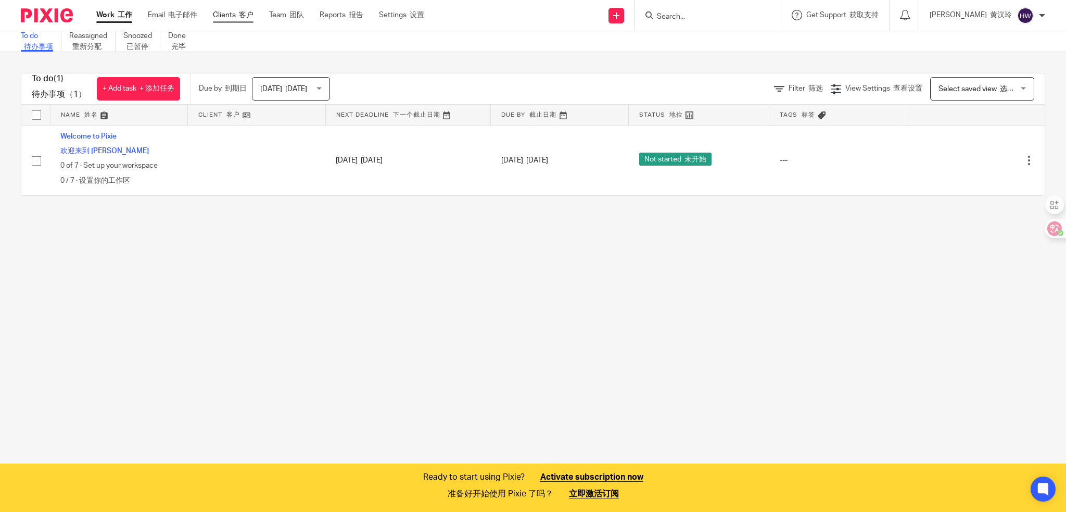
click at [230, 17] on link "Clients 客户" at bounding box center [233, 15] width 41 height 10
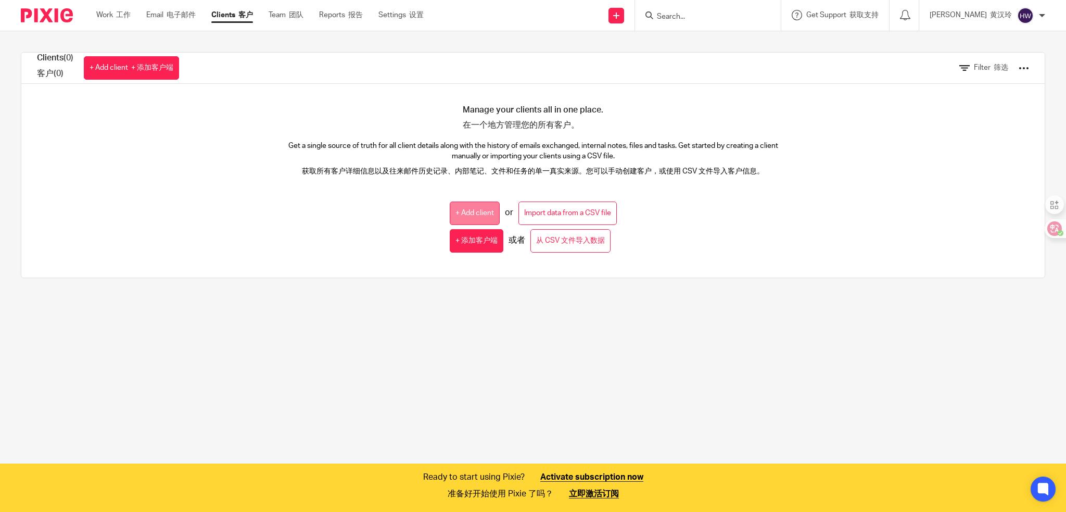
click at [471, 220] on link "+ Add client" at bounding box center [475, 212] width 50 height 23
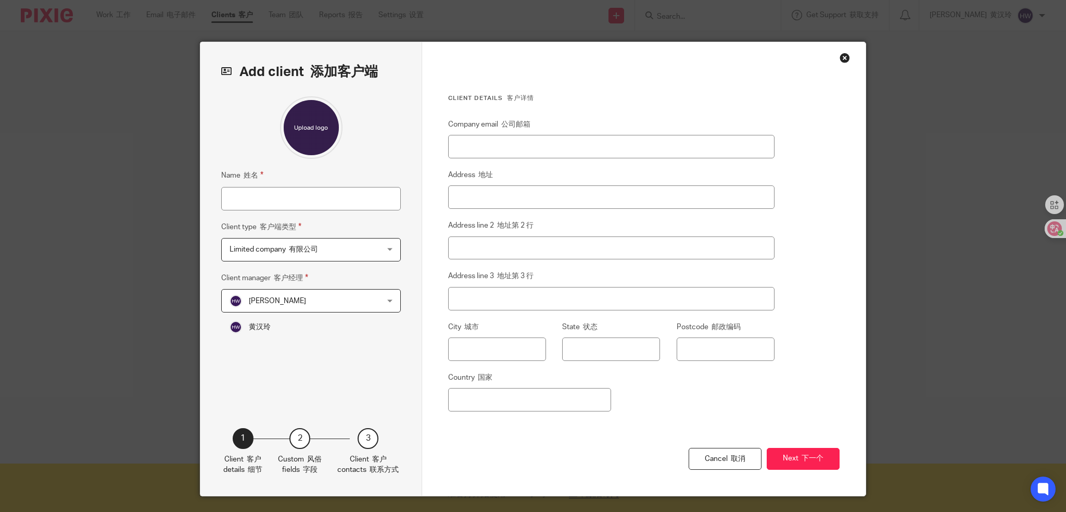
click at [327, 256] on span "Limited company 有限公司" at bounding box center [298, 249] width 136 height 22
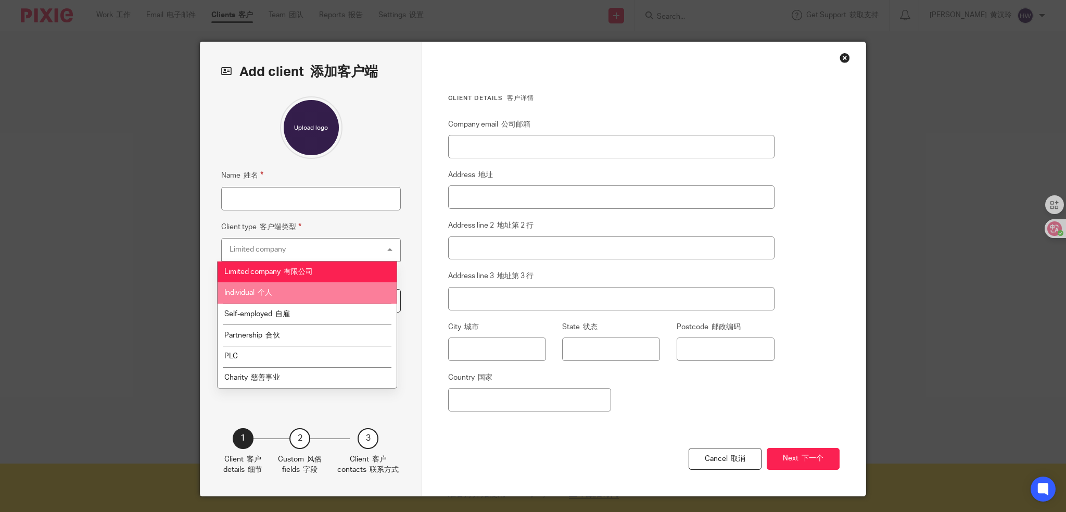
click at [308, 293] on li "Individual 个人" at bounding box center [307, 292] width 179 height 21
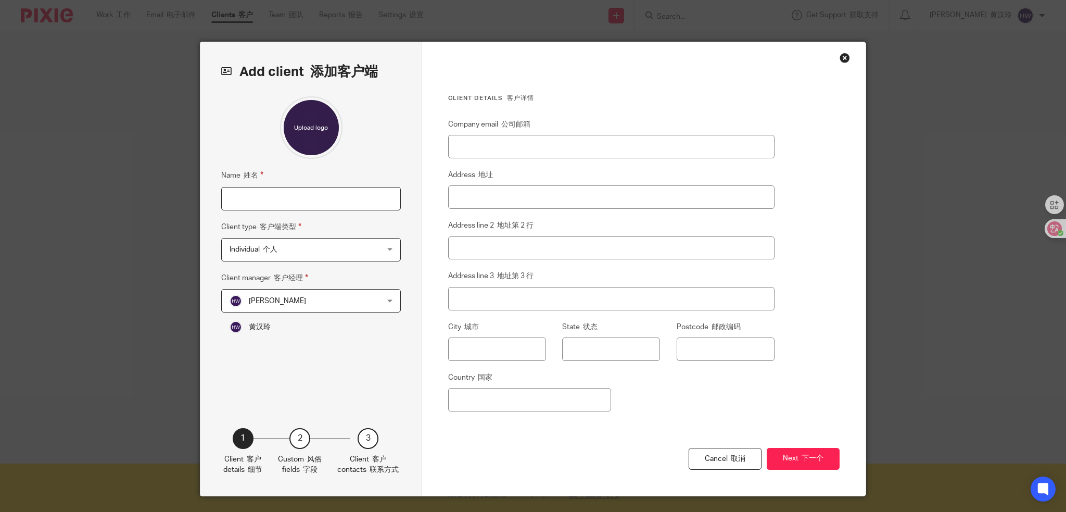
click at [294, 204] on input "Name 姓名" at bounding box center [311, 198] width 180 height 23
drag, startPoint x: 359, startPoint y: 162, endPoint x: 371, endPoint y: 162, distance: 11.5
click at [359, 162] on div "Name 姓名 Client type 客户端类型 Individual 个人 Individual Limited company 有限公司 Individ…" at bounding box center [311, 246] width 180 height 300
click at [779, 457] on button "Next 下一个" at bounding box center [803, 459] width 73 height 22
click at [292, 439] on div "2" at bounding box center [299, 438] width 21 height 21
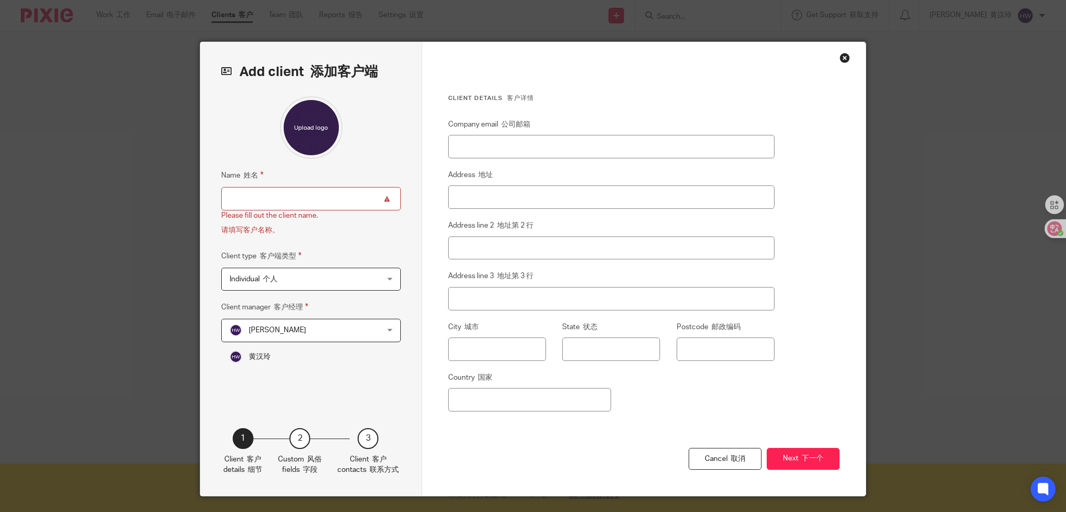
click at [361, 440] on div "3" at bounding box center [368, 438] width 21 height 21
click at [307, 205] on input "Name 姓名" at bounding box center [311, 198] width 180 height 23
click at [844, 56] on div "Close this dialog window" at bounding box center [845, 58] width 10 height 10
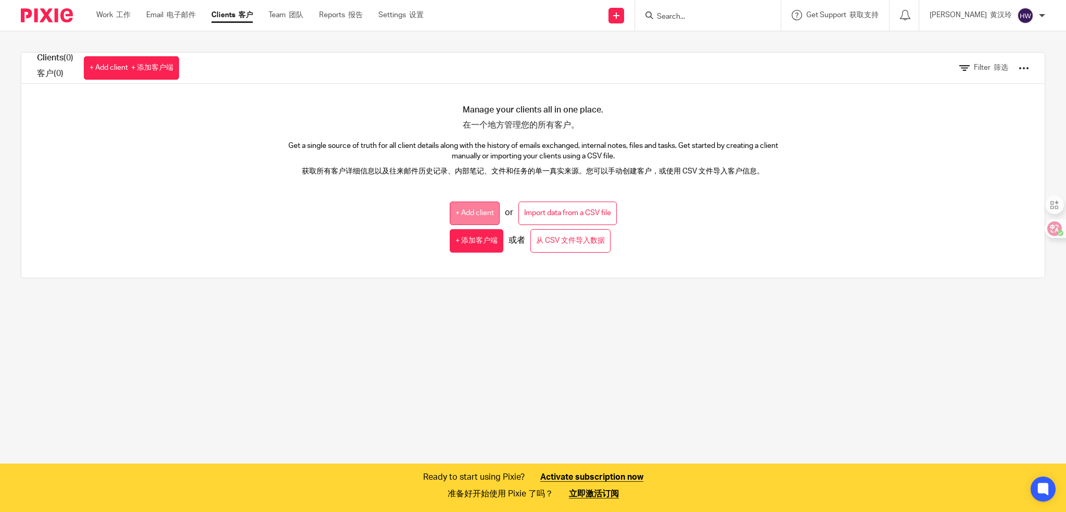
click at [453, 214] on link "+ Add client" at bounding box center [475, 212] width 50 height 23
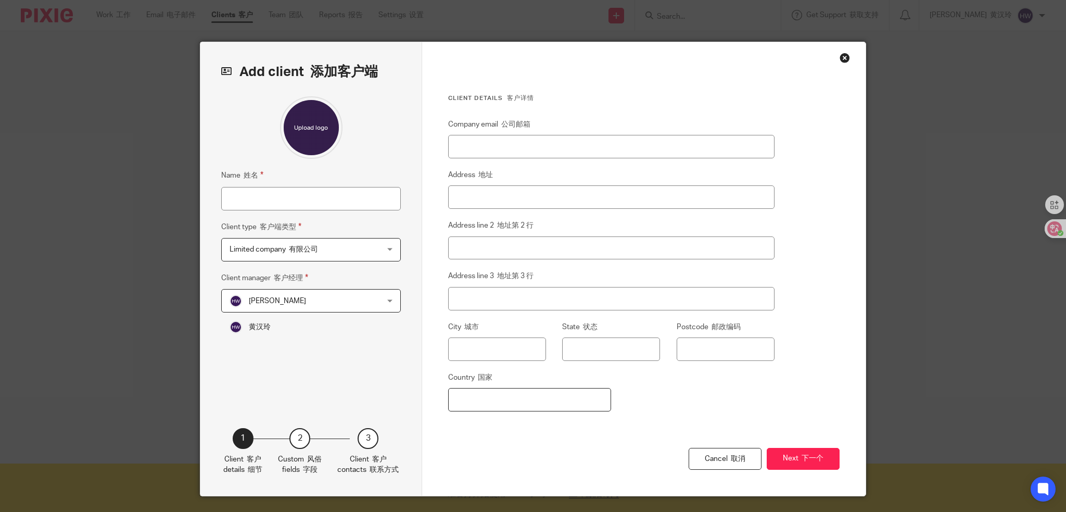
click at [472, 405] on input "Country 国家" at bounding box center [529, 399] width 163 height 23
type input "英国"
type input "The People"
type input "ut"
type input "MONTVALE"
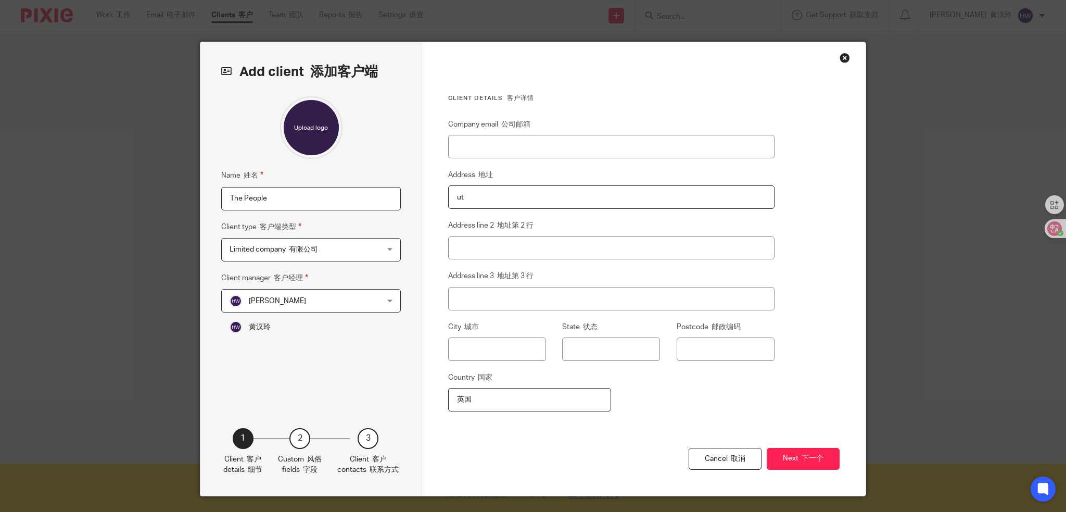
type input "07645"
click at [469, 141] on input "Company email 公司邮箱" at bounding box center [611, 146] width 326 height 23
type input "gudj424896@gmail.com"
type input "NJ"
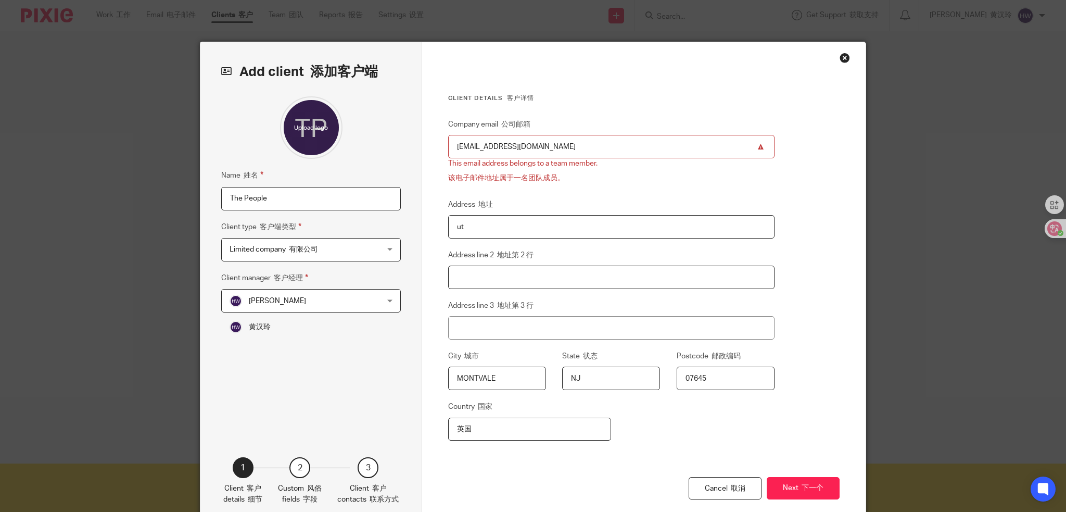
click at [494, 266] on input "Address line 2 地址第 2 行" at bounding box center [611, 277] width 326 height 23
drag, startPoint x: 511, startPoint y: 154, endPoint x: 447, endPoint y: 154, distance: 64.0
click at [448, 154] on input "[EMAIL_ADDRESS][DOMAIN_NAME]" at bounding box center [611, 146] width 326 height 23
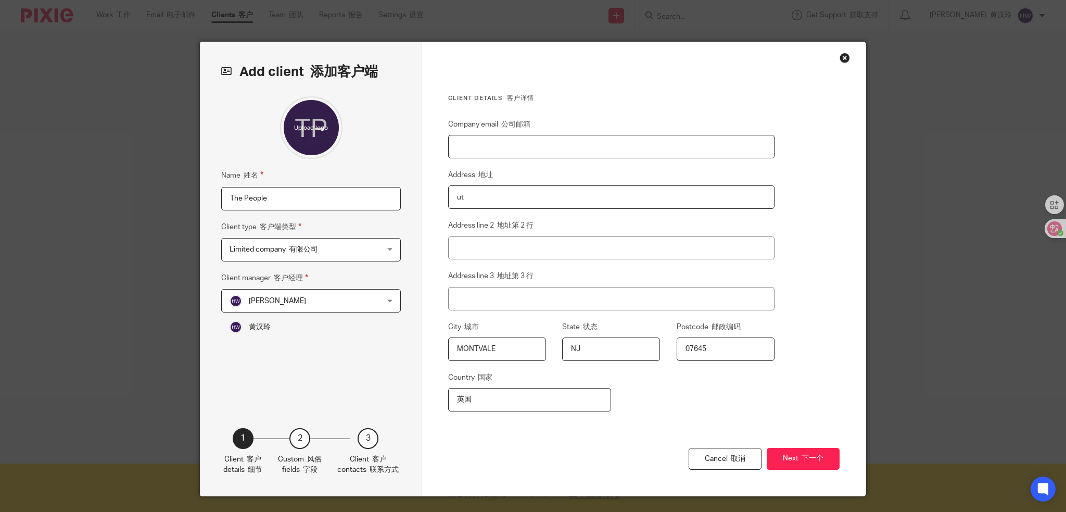
click at [475, 154] on input "Company email 公司邮箱" at bounding box center [611, 146] width 326 height 23
click at [841, 57] on div "Close this dialog window" at bounding box center [845, 58] width 10 height 10
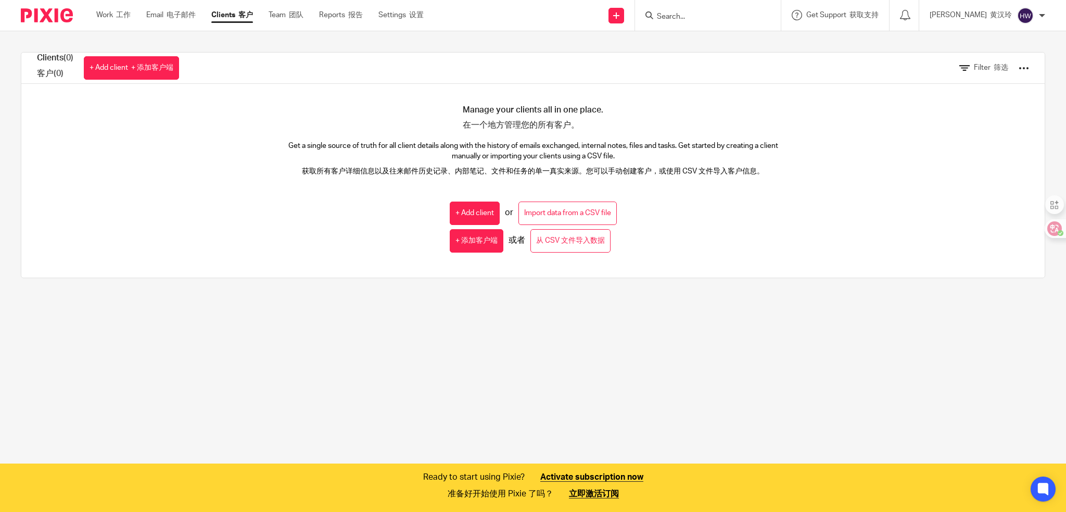
click at [643, 283] on div "Clients (0) 客户 (0) + Add client + 添加客户端 Filter 筛选 Manage your clients all in on…" at bounding box center [533, 165] width 1066 height 268
click at [304, 20] on link "Team 团队" at bounding box center [286, 15] width 35 height 10
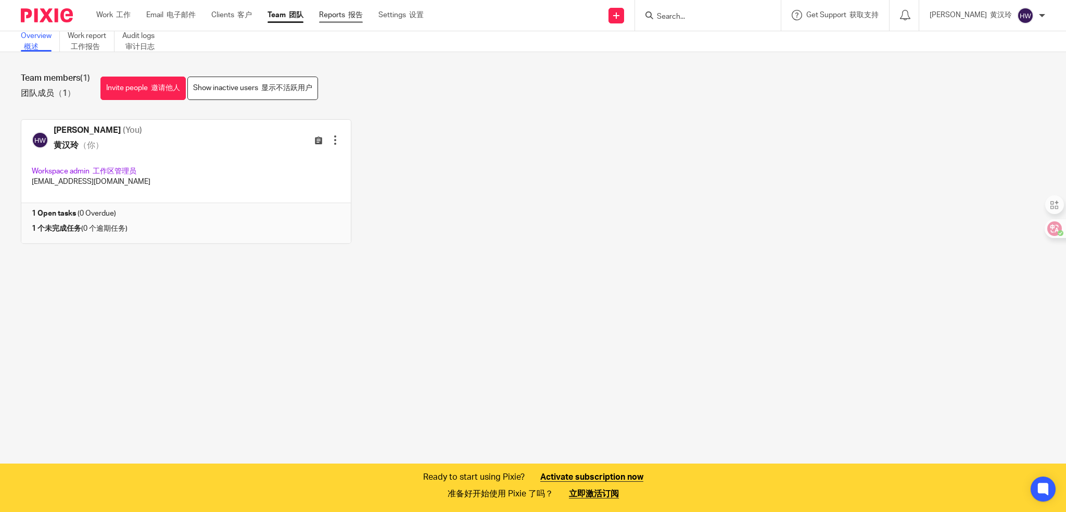
click at [352, 16] on link "Reports 报告" at bounding box center [341, 15] width 44 height 10
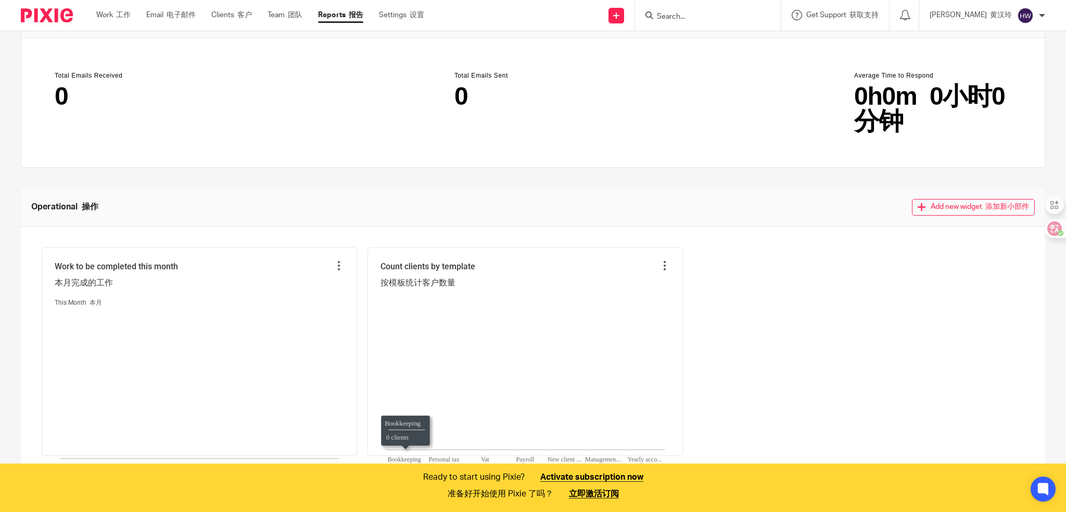
scroll to position [71, 0]
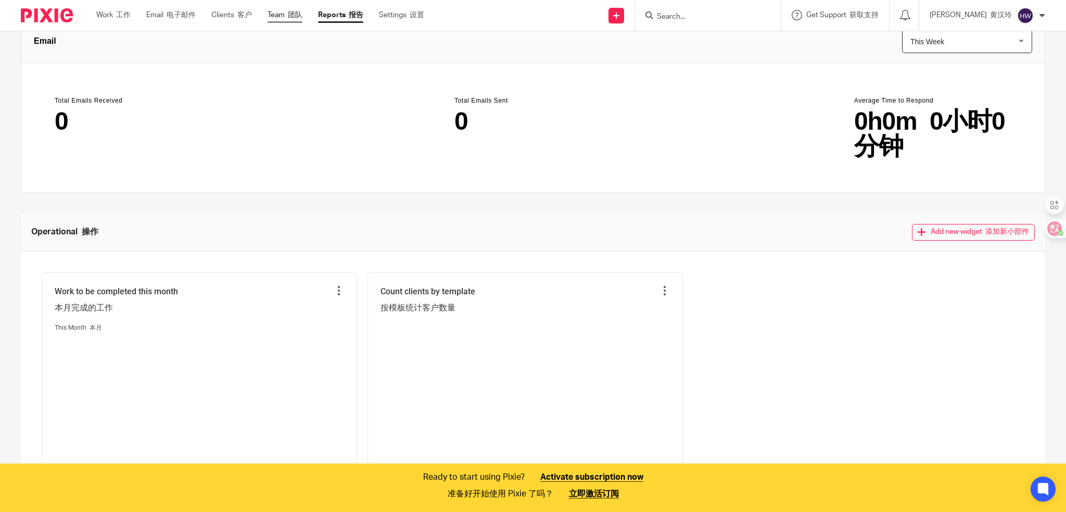
click at [298, 15] on font "团队" at bounding box center [295, 14] width 15 height 7
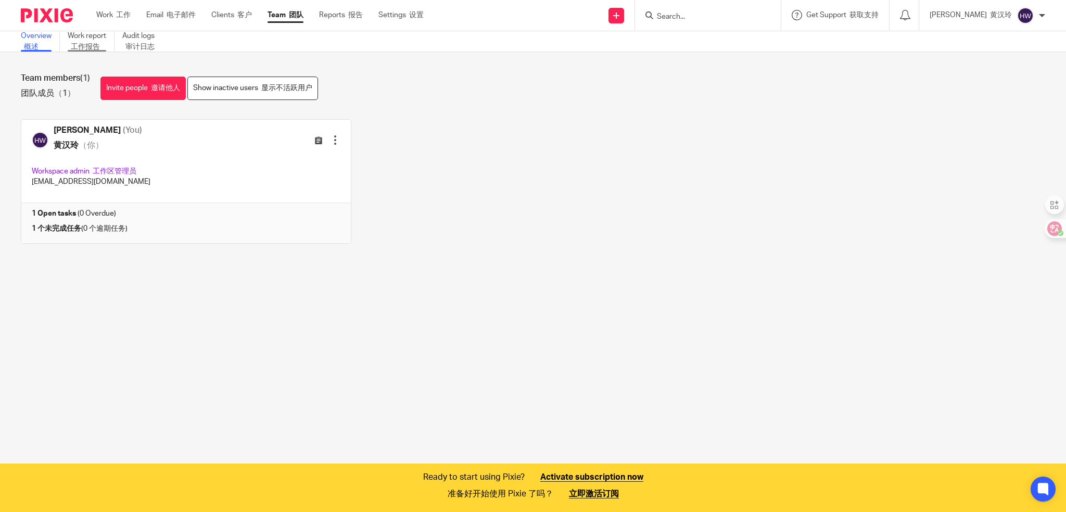
click at [85, 45] on font "工作报告" at bounding box center [85, 46] width 29 height 7
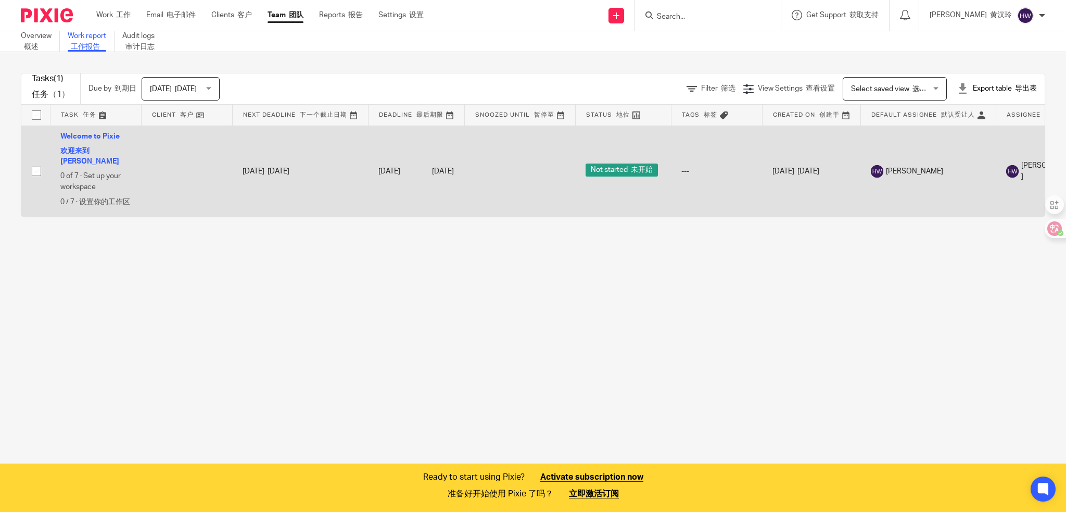
click at [622, 167] on span "Not started 未开始" at bounding box center [622, 169] width 72 height 13
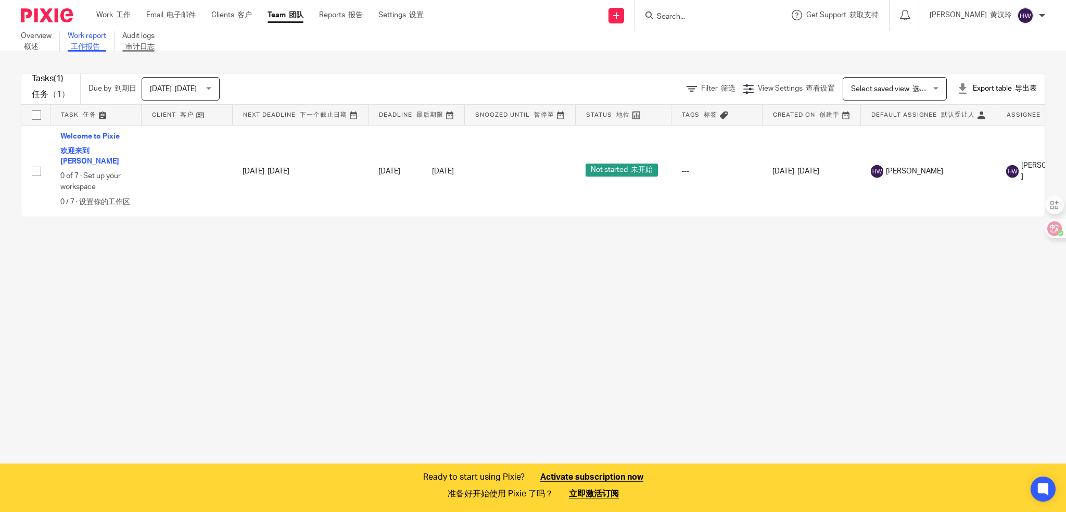
click at [142, 42] on font "审计日志" at bounding box center [138, 47] width 32 height 10
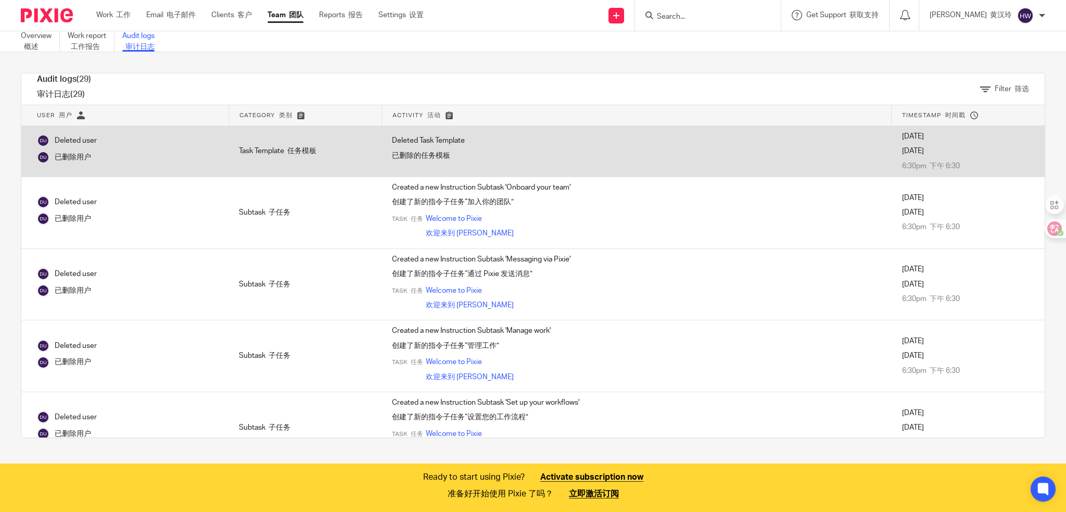
click at [830, 158] on td "Deleted Task Template 已删除的任务模板" at bounding box center [637, 151] width 510 height 51
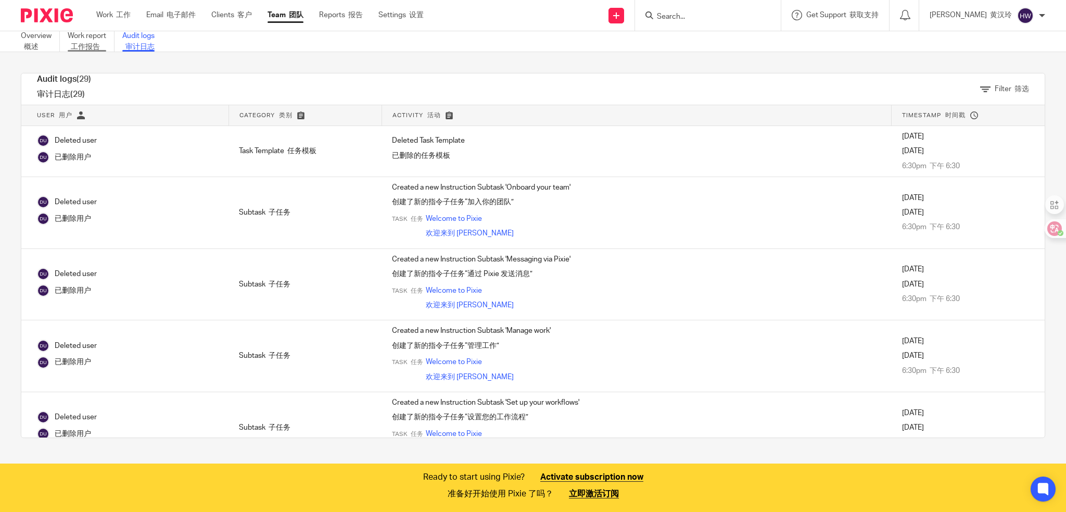
click at [77, 44] on font "工作报告" at bounding box center [85, 46] width 29 height 7
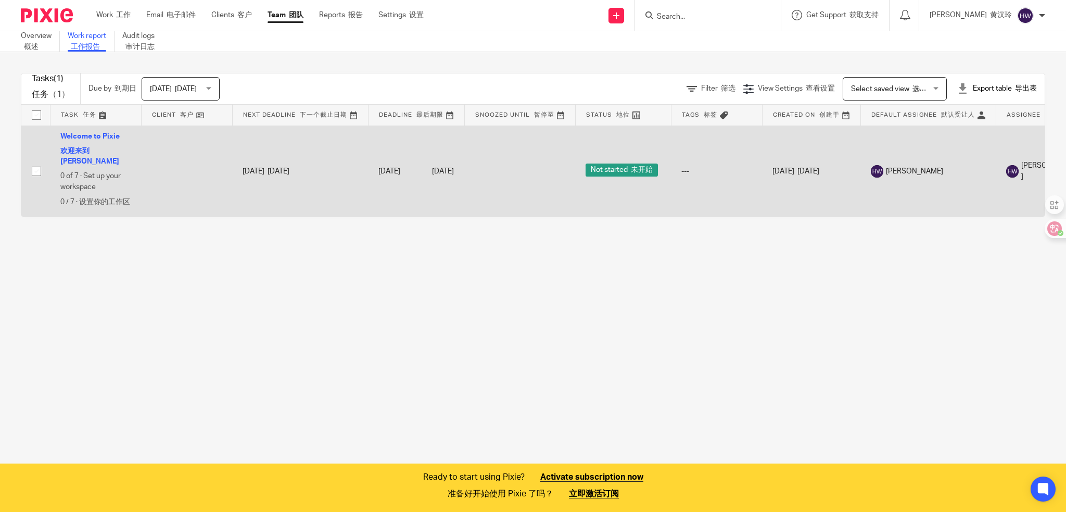
click at [166, 179] on td at bounding box center [186, 170] width 91 height 91
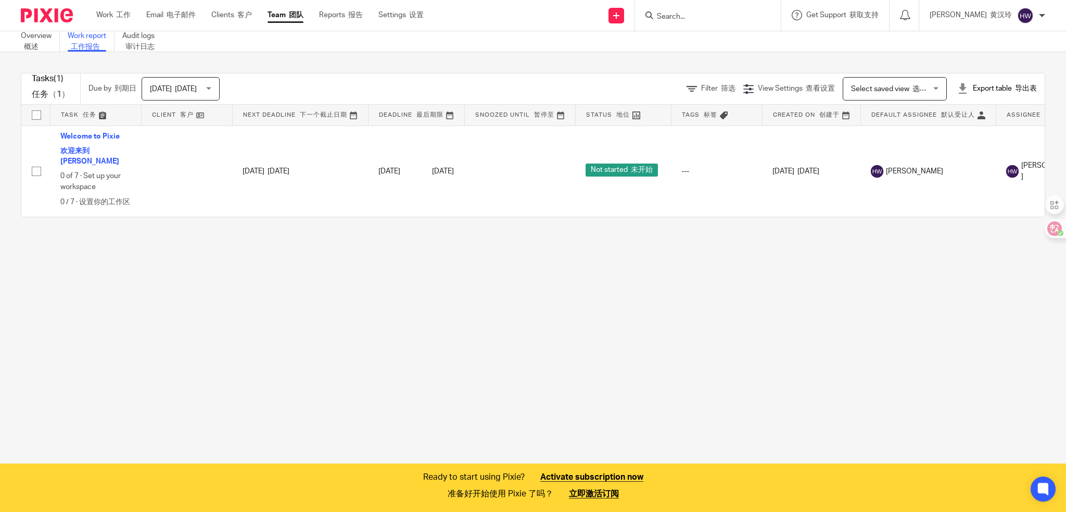
click at [175, 116] on link at bounding box center [187, 115] width 91 height 21
click at [202, 86] on span "Today 今天" at bounding box center [177, 89] width 55 height 22
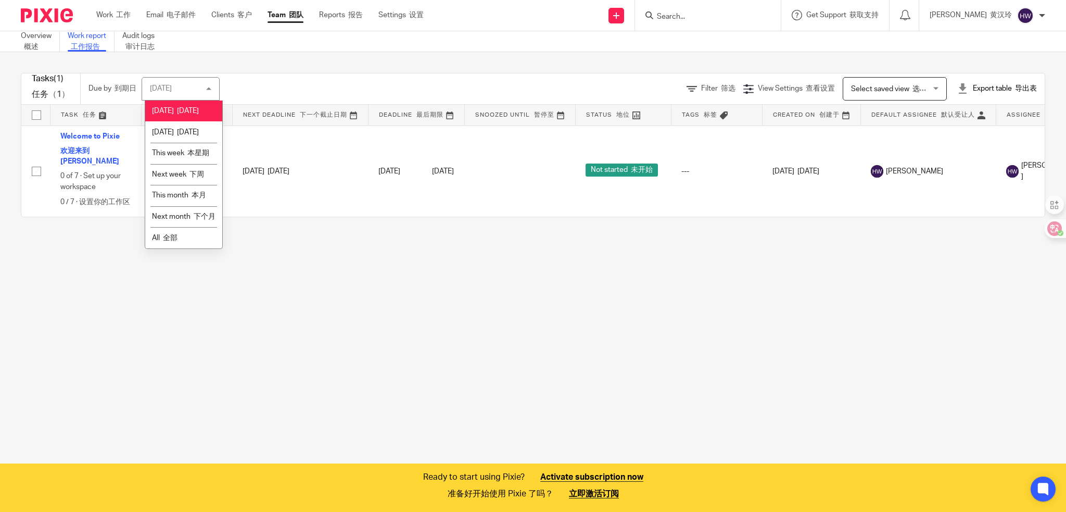
click at [450, 280] on main "Overview 概述 Work report 工作报告 Audit logs 审计日志 Tasks (1) 任务 （1） Due by 到期日 Today …" at bounding box center [533, 256] width 1066 height 512
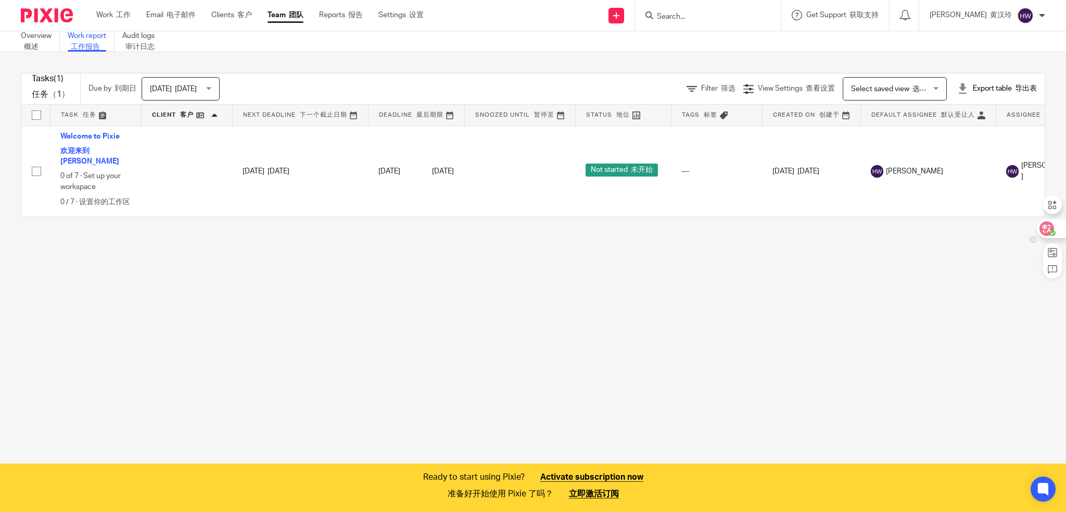
click at [1042, 230] on icon at bounding box center [1047, 228] width 10 height 10
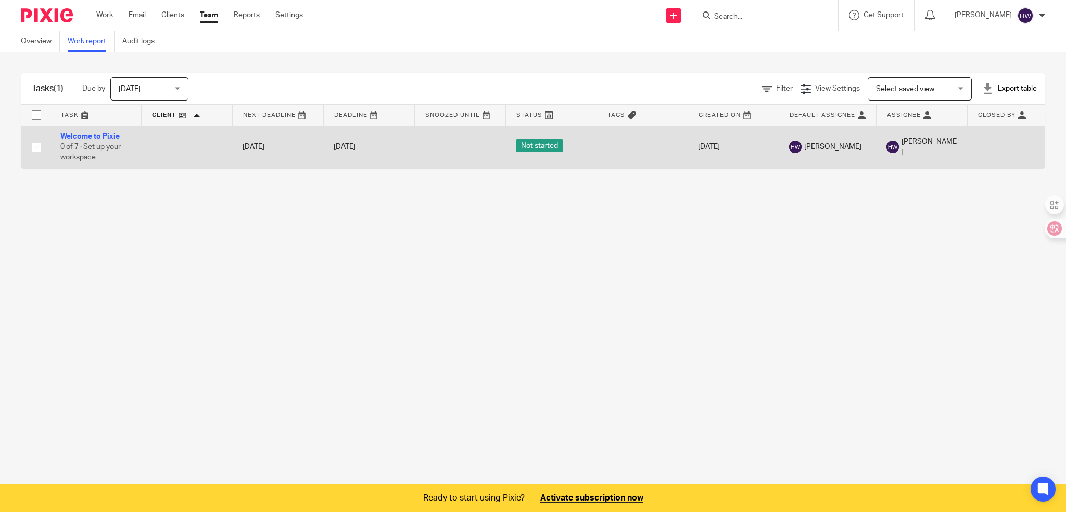
click at [37, 147] on input "checkbox" at bounding box center [37, 147] width 20 height 20
checkbox input "true"
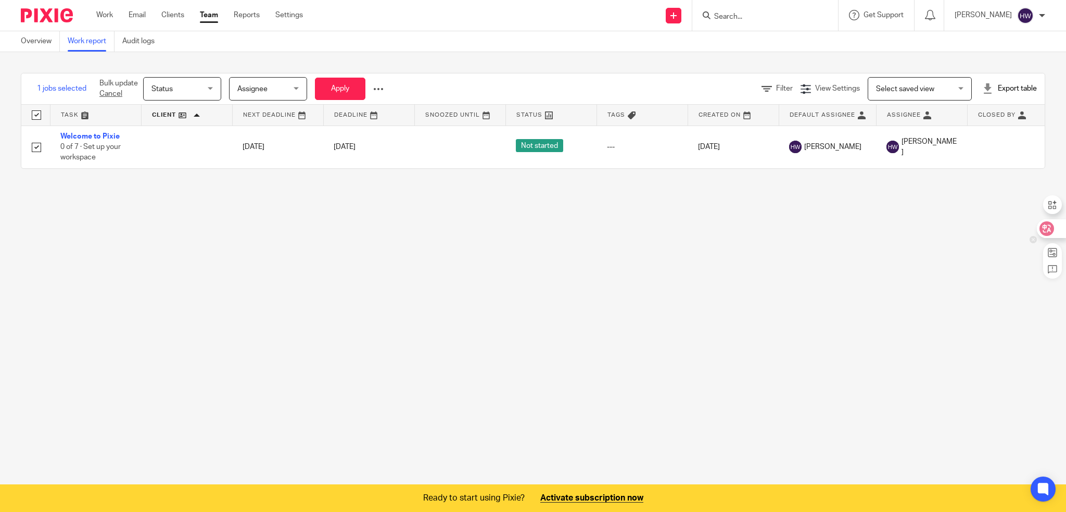
click at [1046, 228] on icon at bounding box center [1047, 228] width 9 height 8
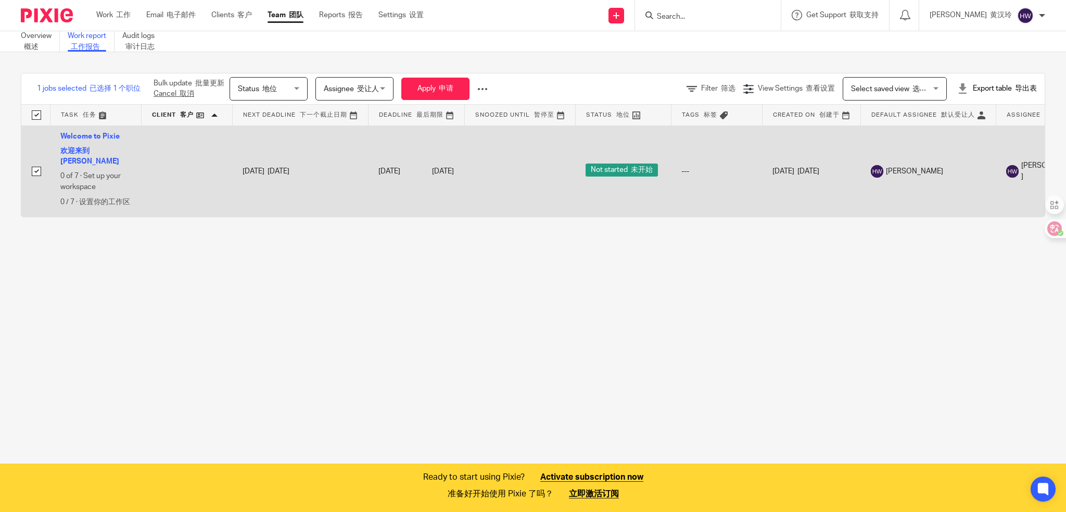
click at [628, 167] on font at bounding box center [629, 169] width 3 height 7
click at [91, 137] on link "Welcome to Pixie 欢迎来到 Pixie" at bounding box center [95, 149] width 70 height 33
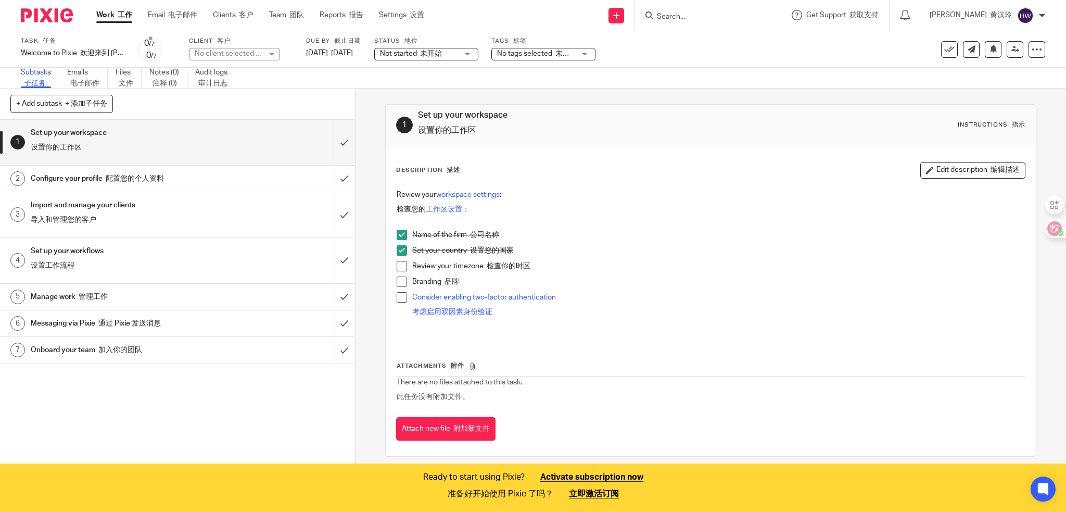
click at [68, 220] on font "导入和管理您的客户" at bounding box center [64, 219] width 66 height 7
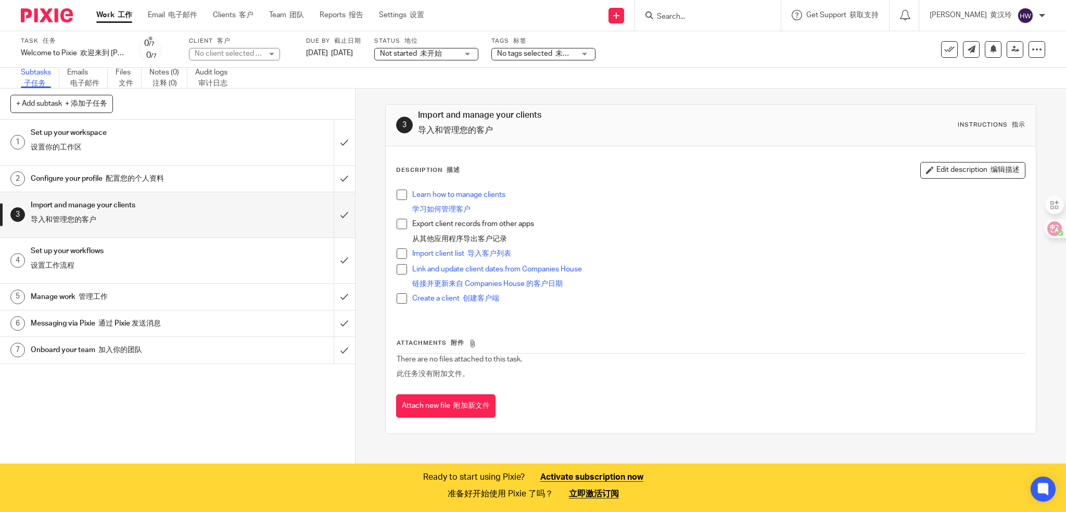
click at [1045, 19] on div "HANLING WONG 黄汉玲" at bounding box center [988, 15] width 116 height 17
click at [122, 83] on font "文件" at bounding box center [126, 83] width 15 height 7
